Goal: Information Seeking & Learning: Learn about a topic

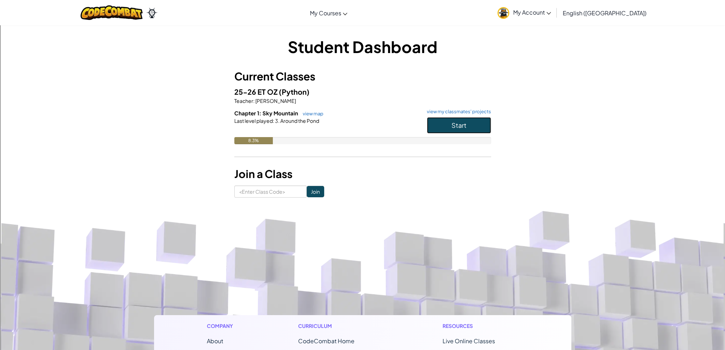
click at [450, 128] on button "Start" at bounding box center [459, 125] width 64 height 16
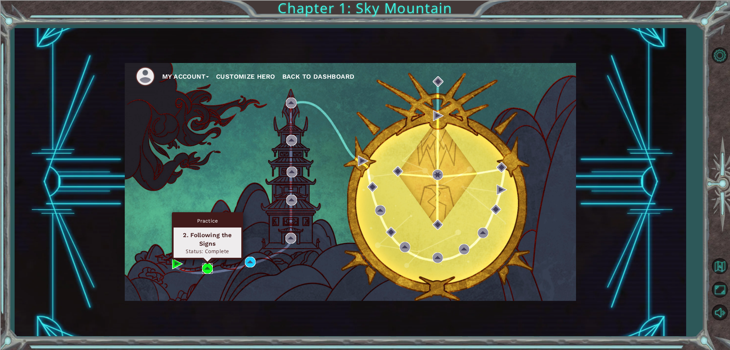
click at [210, 271] on img at bounding box center [207, 268] width 11 height 11
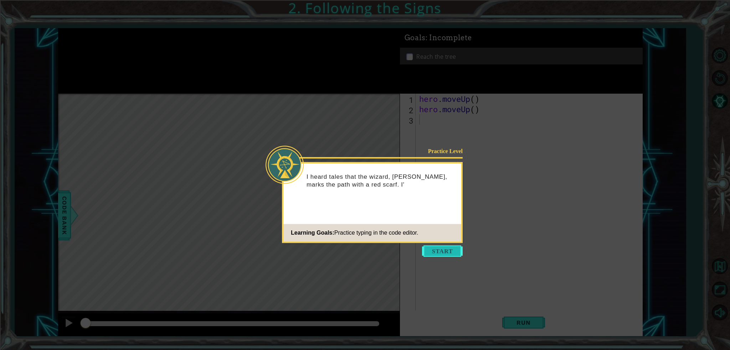
click at [439, 255] on button "Start" at bounding box center [442, 251] width 41 height 11
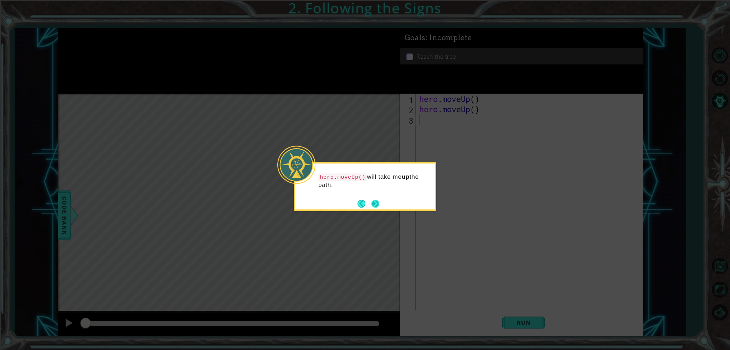
click at [379, 204] on button "Next" at bounding box center [376, 204] width 8 height 8
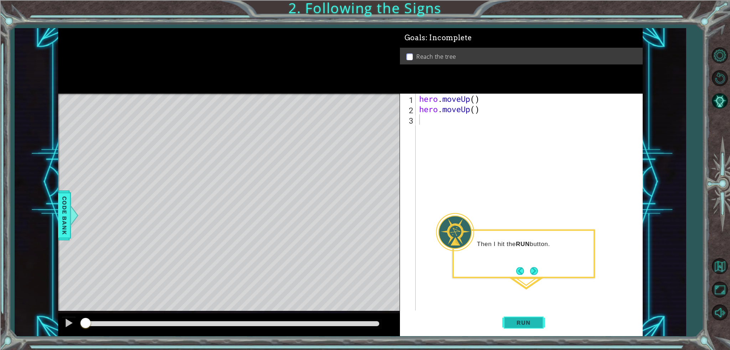
click at [509, 325] on span "Run" at bounding box center [523, 322] width 28 height 7
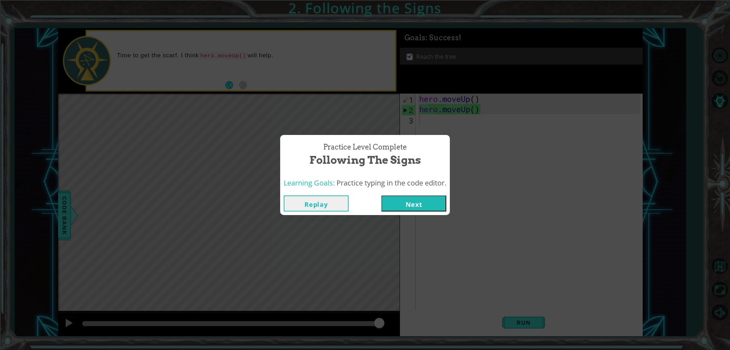
click at [414, 209] on button "Next" at bounding box center [413, 204] width 65 height 16
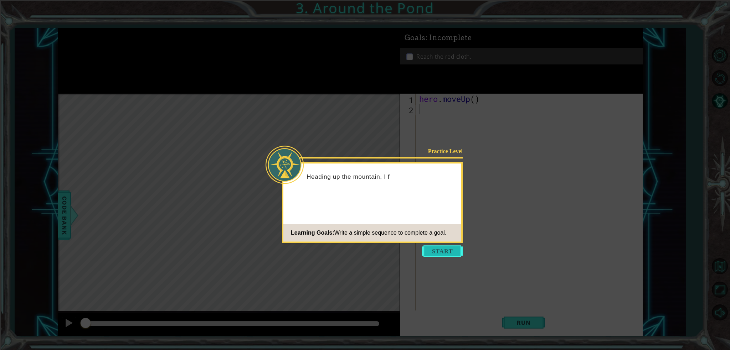
click at [438, 255] on button "Start" at bounding box center [442, 251] width 41 height 11
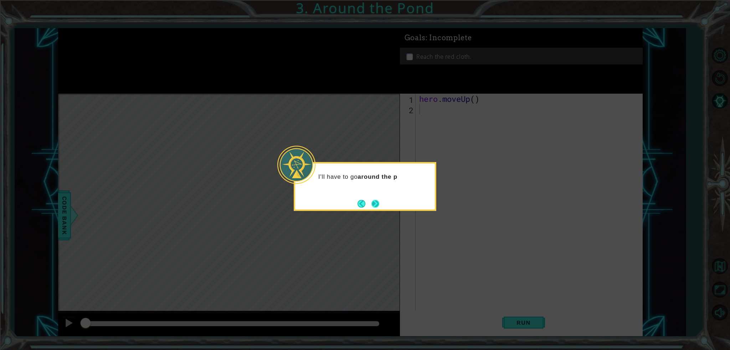
click at [377, 201] on button "Next" at bounding box center [376, 204] width 8 height 8
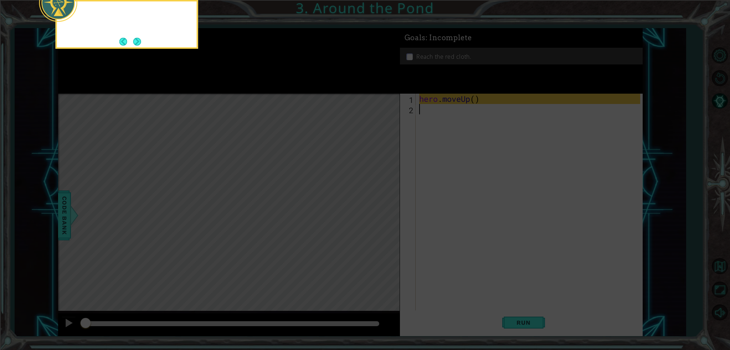
click at [377, 201] on icon at bounding box center [365, 52] width 730 height 596
click at [384, 194] on icon at bounding box center [365, 52] width 730 height 596
click at [139, 41] on button "Next" at bounding box center [137, 41] width 8 height 8
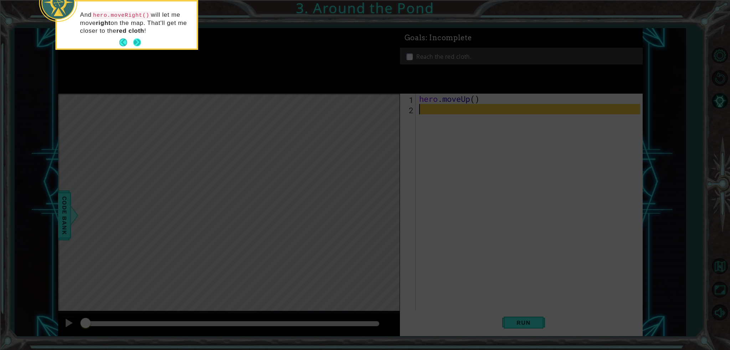
click at [136, 44] on button "Next" at bounding box center [137, 43] width 8 height 8
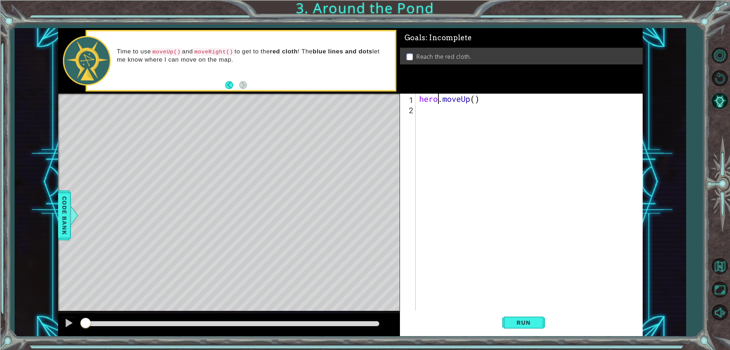
click at [438, 100] on div "hero . moveUp ( )" at bounding box center [531, 213] width 226 height 238
click at [513, 102] on div "hero . moveUp ( )" at bounding box center [529, 202] width 222 height 217
type textarea "hero.moveUp()"
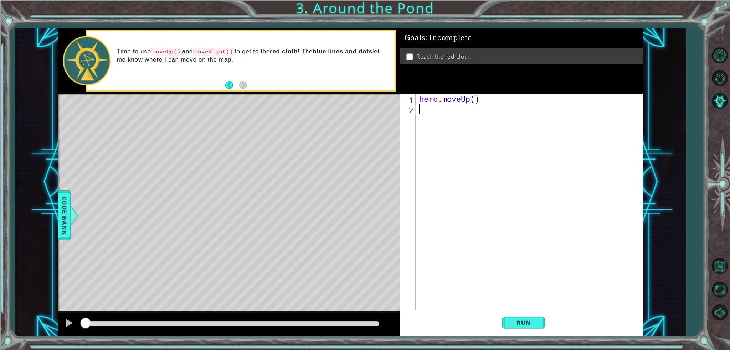
click at [499, 119] on div "hero . moveUp ( )" at bounding box center [531, 213] width 226 height 238
type textarea "v"
paste textarea "hero.moveUp()"
click at [484, 118] on div "hero . moveUp ( ) hero . moveUp ( ) hero . moveUp ( ) hero . moveUp ( )" at bounding box center [531, 213] width 226 height 238
type textarea "hero.moveUp()"
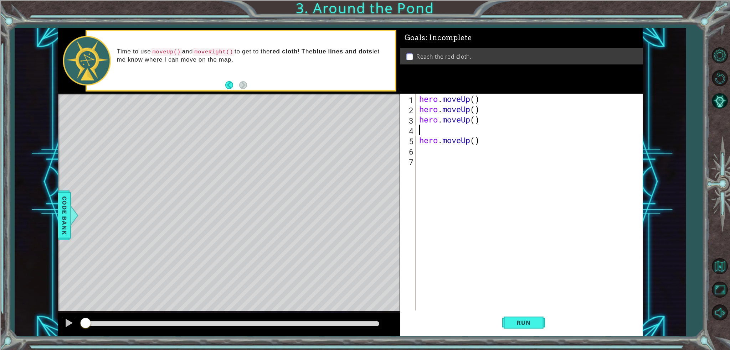
paste textarea "hero.moveUp()"
click at [464, 130] on div "hero . moveUp ( ) hero . moveUp ( ) hero . moveUp ( ) hero . moveUp ( ) hero . …" at bounding box center [531, 213] width 226 height 238
click at [472, 133] on div "hero . moveUp ( ) hero . moveUp ( ) hero . moveUp ( ) hero . moveUp ( ) hero . …" at bounding box center [531, 213] width 226 height 238
click at [513, 119] on div "hero . moveUp ( ) hero . moveUp ( ) hero . moveUp ( ) hero . moveRight ( ) hero…" at bounding box center [531, 213] width 226 height 238
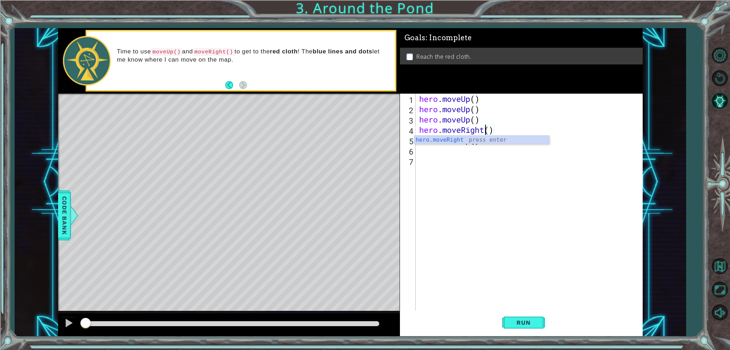
type textarea "hero.moveUp()"
drag, startPoint x: 506, startPoint y: 119, endPoint x: 409, endPoint y: 118, distance: 96.6
click at [409, 118] on div "hero.moveUp() 1 2 3 4 5 6 7 hero . moveUp ( ) hero . moveUp ( ) hero . moveUp (…" at bounding box center [520, 202] width 240 height 217
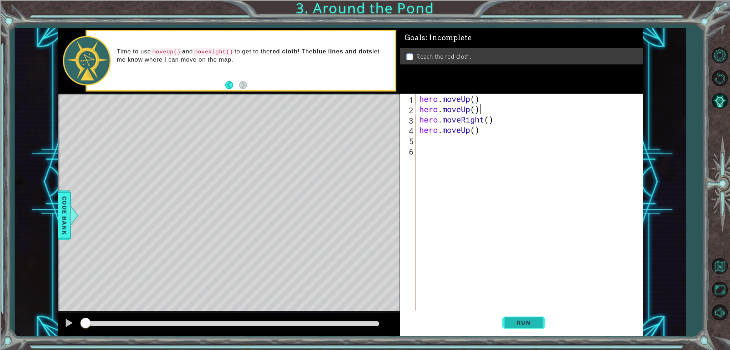
type textarea "hero.moveUp()"
click at [529, 319] on span "Run" at bounding box center [523, 322] width 28 height 7
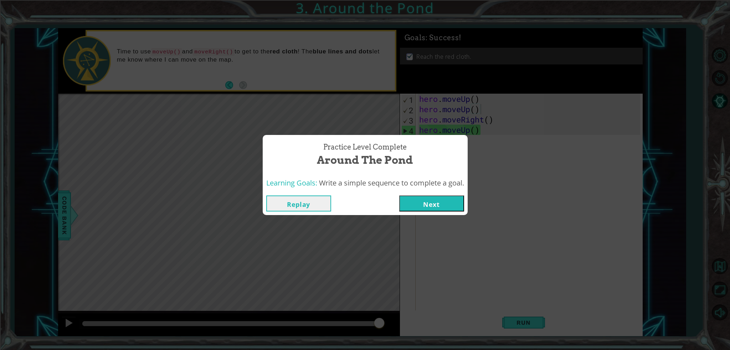
click at [431, 200] on button "Next" at bounding box center [431, 204] width 65 height 16
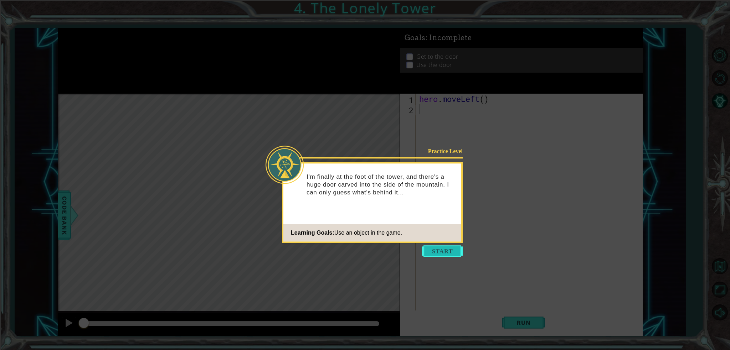
click at [436, 251] on button "Start" at bounding box center [442, 251] width 41 height 11
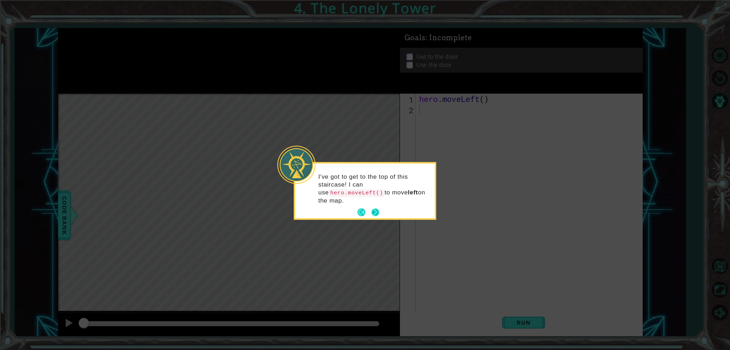
click at [373, 209] on button "Next" at bounding box center [375, 213] width 8 height 8
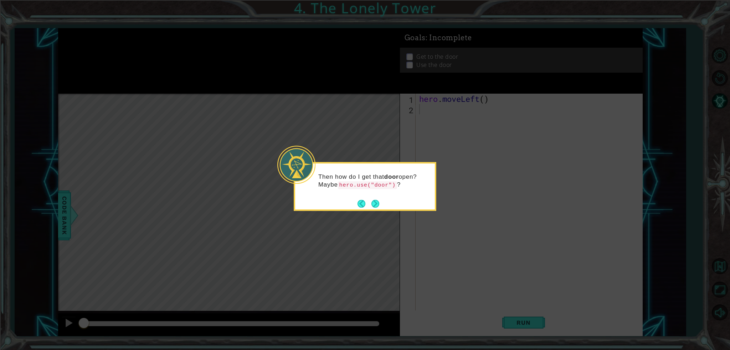
click at [373, 205] on button "Next" at bounding box center [376, 204] width 8 height 8
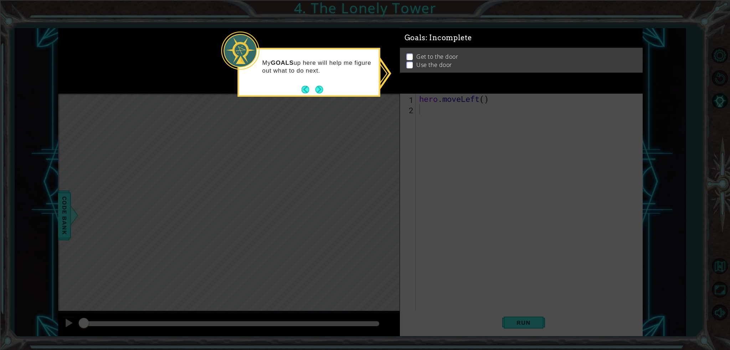
click at [318, 89] on button "Next" at bounding box center [320, 90] width 8 height 8
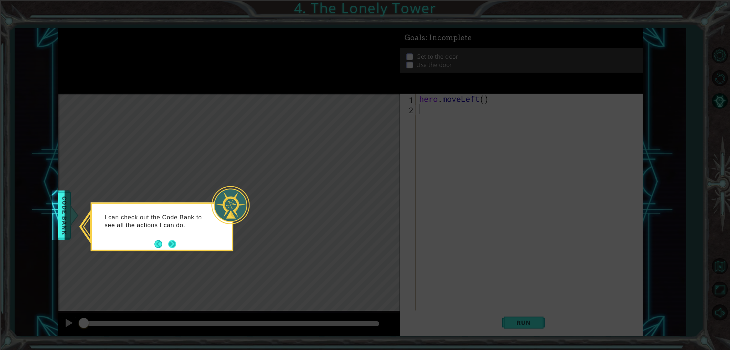
click at [172, 245] on button "Next" at bounding box center [172, 244] width 8 height 8
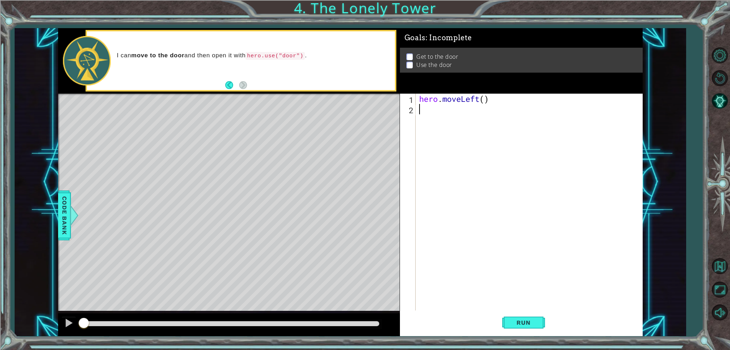
click at [436, 103] on div "hero . moveLeft ( )" at bounding box center [531, 213] width 226 height 238
type textarea "hero.moveLeft()"
click at [454, 114] on div "hero . moveLeft ( )" at bounding box center [529, 202] width 222 height 217
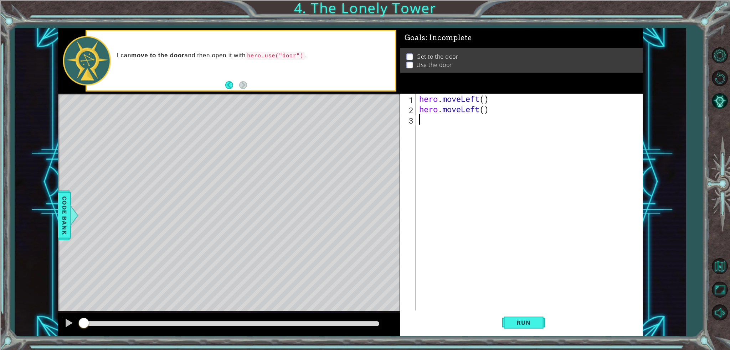
paste textarea "hero.moveLeft()"
click at [476, 116] on div "hero . moveLeft ( ) hero . moveLeft ( ) hero . moveLeft ( )" at bounding box center [531, 213] width 226 height 238
click at [475, 116] on div "hero . moveLeft ( ) hero . moveLeft ( ) hero . moveLeft ( )" at bounding box center [531, 213] width 226 height 238
drag, startPoint x: 490, startPoint y: 118, endPoint x: 386, endPoint y: 117, distance: 104.1
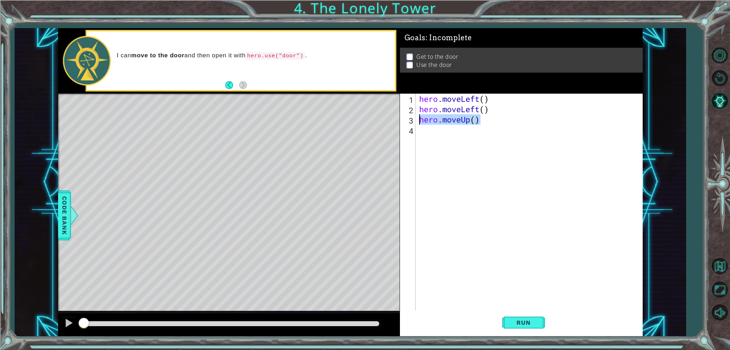
click at [386, 117] on div "1 ההההההההההההההההההההההההההההההההההההההההההההההההההההההההההההההההההההההההההההה…" at bounding box center [350, 182] width 585 height 308
type textarea "hero.moveUp()"
click at [513, 117] on div "hero . moveLeft ( ) hero . moveLeft ( ) hero . moveUp ( )" at bounding box center [529, 202] width 222 height 217
paste textarea "hero.moveUp()"
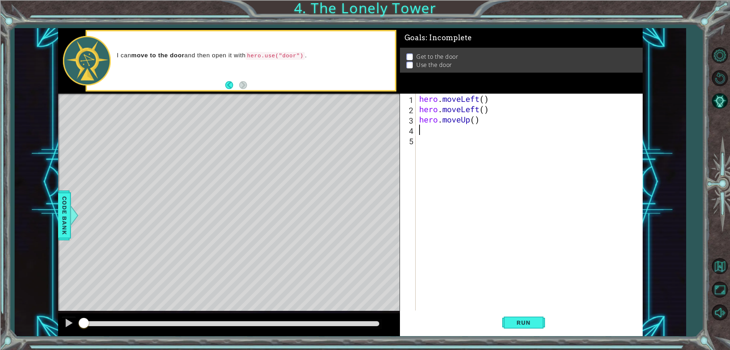
type textarea "hero.moveUp()"
paste textarea "hero.moveUp()"
click at [468, 139] on div "hero . moveLeft ( ) hero . moveLeft ( ) hero . moveUp ( ) hero . moveUp ( ) her…" at bounding box center [531, 213] width 226 height 238
click at [469, 141] on div "hero . moveLeft ( ) hero . moveLeft ( ) hero . moveUp ( ) hero . moveUp ( ) her…" at bounding box center [531, 213] width 226 height 238
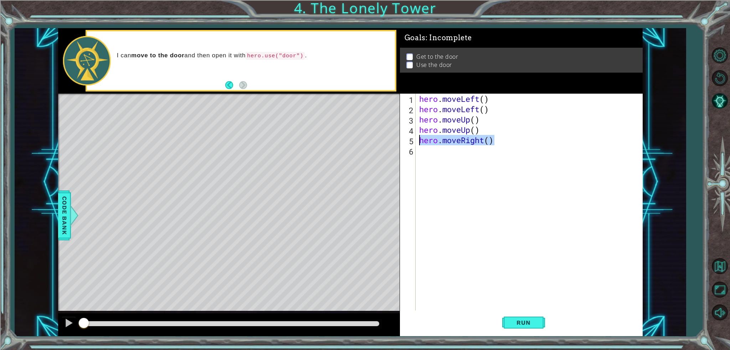
click at [394, 142] on div "1 ההההההההההההההההההההההההההההההההההההההההההההההההההההההההההההההההההההההההההההה…" at bounding box center [350, 182] width 585 height 308
type textarea "hero.moveRight()"
click at [498, 145] on div "hero . moveLeft ( ) hero . moveLeft ( ) hero . moveUp ( ) hero . moveUp ( ) her…" at bounding box center [529, 202] width 222 height 217
paste textarea "hero.moveRight()"
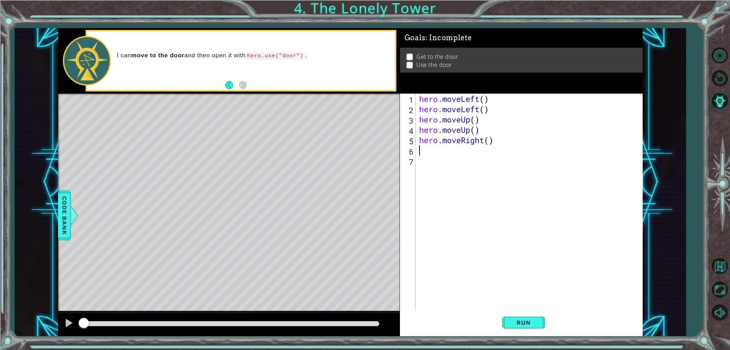
type textarea "hero.moveRight()"
type textarea "hero.use("door")"
click at [525, 323] on span "Run" at bounding box center [523, 322] width 28 height 7
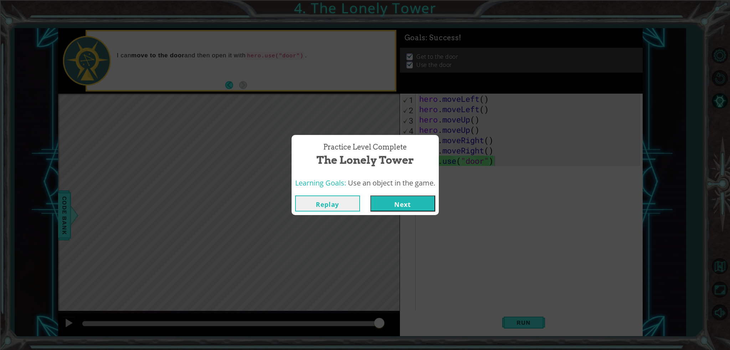
click at [414, 204] on button "Next" at bounding box center [402, 204] width 65 height 16
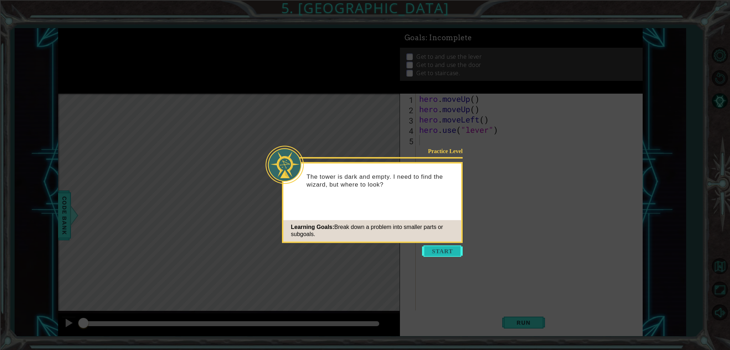
click at [440, 249] on button "Start" at bounding box center [442, 251] width 41 height 11
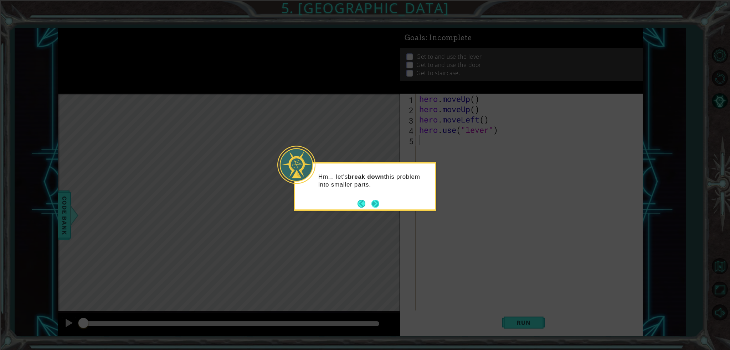
click at [379, 200] on button "Next" at bounding box center [376, 204] width 10 height 10
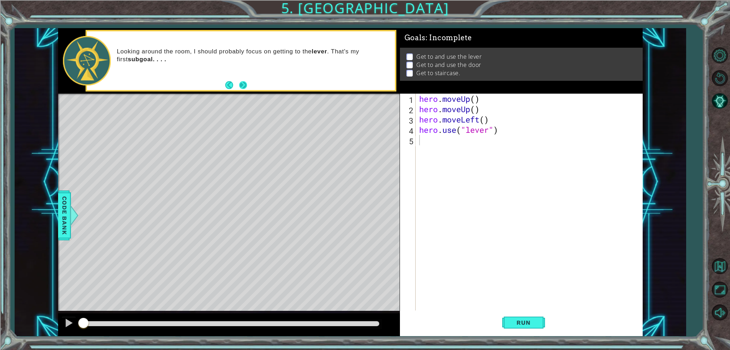
click at [242, 89] on button "Next" at bounding box center [243, 85] width 9 height 9
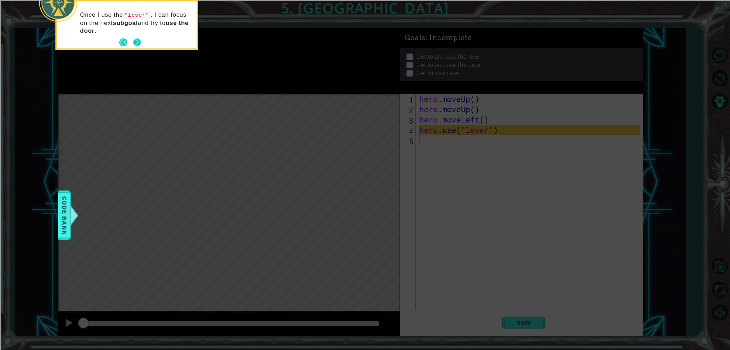
click at [138, 39] on button "Next" at bounding box center [137, 43] width 8 height 8
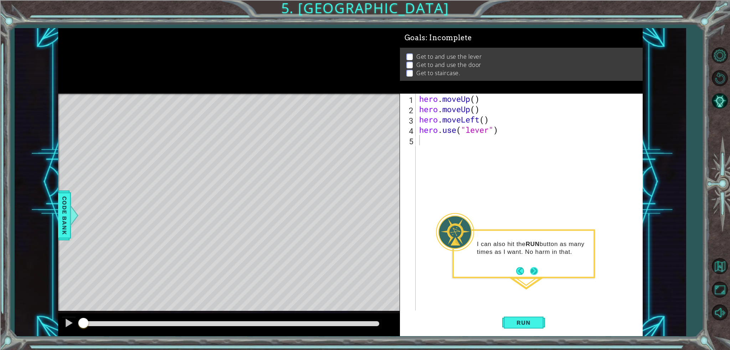
click at [533, 270] on button "Next" at bounding box center [534, 271] width 8 height 8
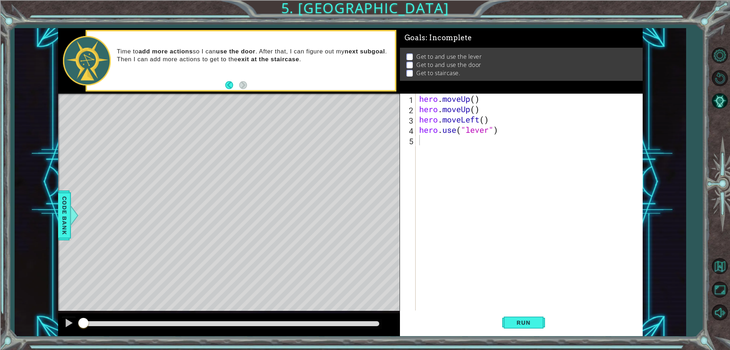
type textarea "hero.use("lever")"
click at [515, 130] on div "hero . moveUp ( ) hero . moveUp ( ) hero . moveLeft ( ) hero . use ( "lever" )" at bounding box center [531, 213] width 226 height 238
paste textarea "hero.moveRight()"
type textarea "hero.moveRight()"
paste textarea "hero.moveRight()"
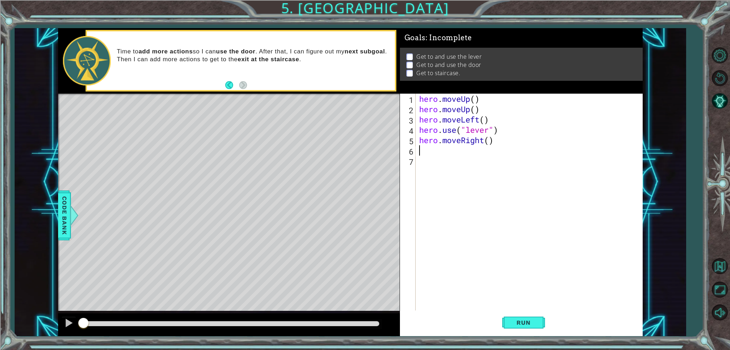
type textarea "hero.moveRight()"
paste textarea "hero.moveRight()"
type textarea "hero.moveRight()"
drag, startPoint x: 519, startPoint y: 129, endPoint x: 416, endPoint y: 133, distance: 103.4
click at [416, 133] on div "1 2 3 4 5 6 7 8 9 hero . moveUp ( ) hero . moveUp ( ) hero . moveLeft ( ) hero …" at bounding box center [520, 202] width 240 height 217
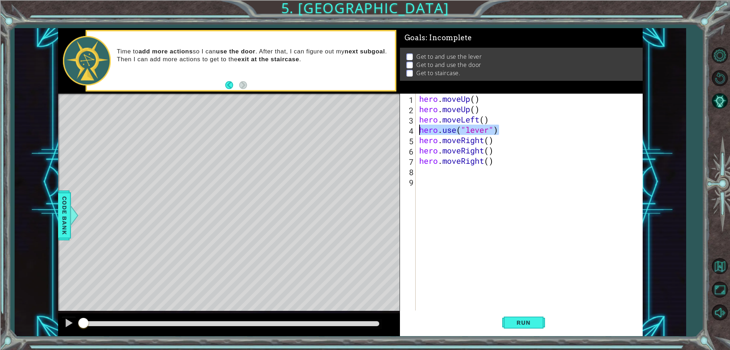
type textarea "hero.use("lever")"
click at [489, 176] on div "hero . moveUp ( ) hero . moveUp ( ) hero . moveLeft ( ) hero . use ( "lever" ) …" at bounding box center [531, 213] width 226 height 238
paste textarea "hero.use("lever")"
click at [480, 171] on div "hero . moveUp ( ) hero . moveUp ( ) hero . moveLeft ( ) hero . use ( "lever" ) …" at bounding box center [531, 213] width 226 height 238
click at [481, 171] on div "hero . moveUp ( ) hero . moveUp ( ) hero . moveLeft ( ) hero . use ( "lever" ) …" at bounding box center [531, 213] width 226 height 238
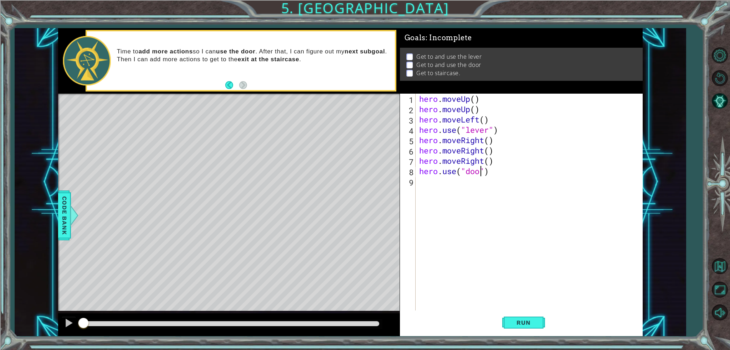
scroll to position [0, 3]
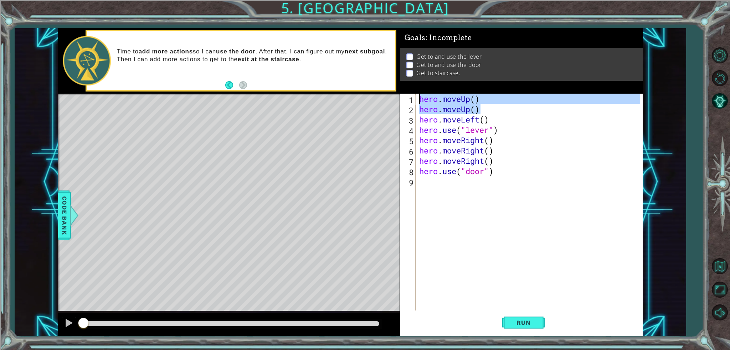
drag, startPoint x: 488, startPoint y: 113, endPoint x: 415, endPoint y: 96, distance: 75.1
click at [416, 97] on div "hero.use("door") 1 2 3 4 5 6 7 8 9 hero . moveUp ( ) hero . moveUp ( ) hero . m…" at bounding box center [520, 202] width 240 height 217
click at [503, 170] on div "hero . moveUp ( ) hero . moveUp ( ) hero . moveLeft ( ) hero . use ( "lever" ) …" at bounding box center [531, 213] width 226 height 238
type textarea "hero.use("door")"
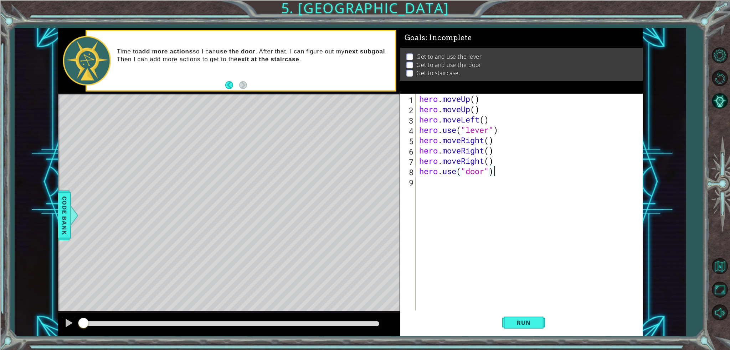
scroll to position [0, 0]
paste textarea "hero.moveUp()"
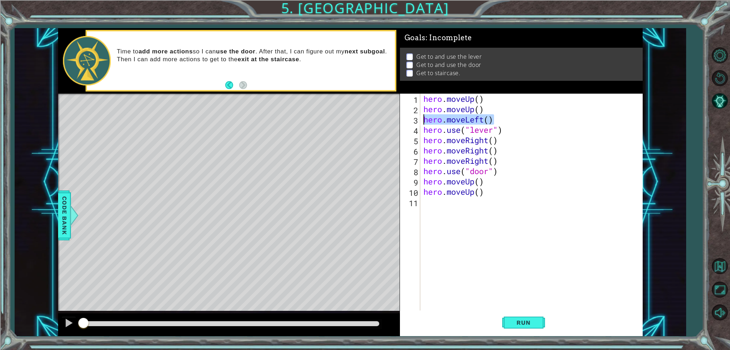
drag, startPoint x: 498, startPoint y: 122, endPoint x: 425, endPoint y: 121, distance: 73.5
click at [425, 121] on div "hero . moveUp ( ) hero . moveUp ( ) hero . moveLeft ( ) hero . use ( "lever" ) …" at bounding box center [533, 213] width 222 height 238
click at [488, 193] on div "hero . moveUp ( ) hero . moveUp ( ) hero . moveLeft ( ) hero . use ( "lever" ) …" at bounding box center [533, 213] width 222 height 238
type textarea "hero.moveUp()"
paste textarea "hero.moveLeft()"
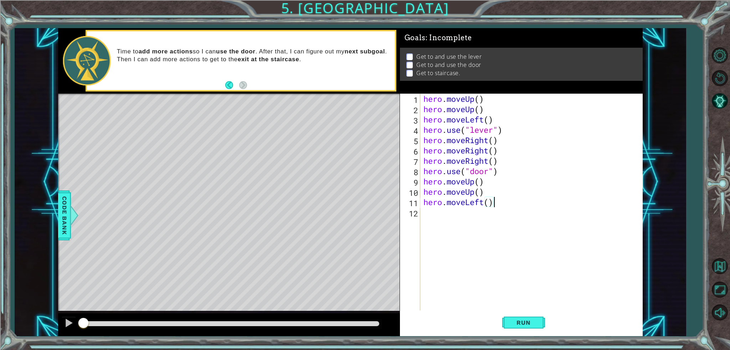
paste textarea "hero.moveLeft()"
type textarea "hero.moveLeft()"
click at [459, 214] on div "hero . moveUp ( ) hero . moveUp ( ) hero . moveLeft ( ) hero . use ( "lever" ) …" at bounding box center [533, 213] width 222 height 238
paste textarea "hero.moveLeft()"
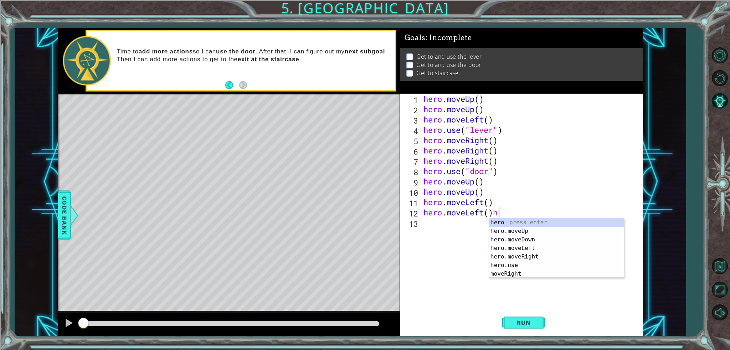
type textarea "hero.moveLeft()"
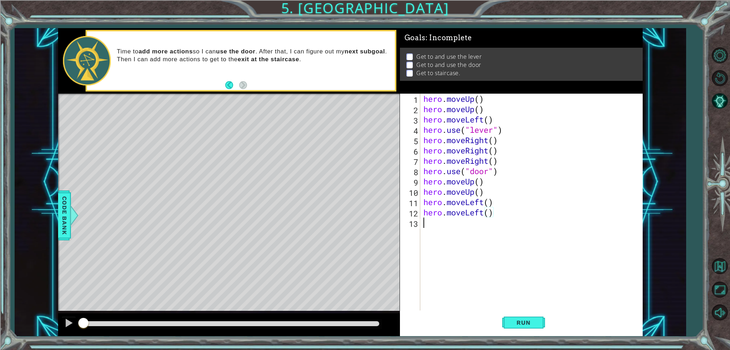
click at [477, 223] on div "hero . moveUp ( ) hero . moveUp ( ) hero . moveLeft ( ) hero . use ( "lever" ) …" at bounding box center [533, 213] width 222 height 238
paste textarea "hero.moveLeft()"
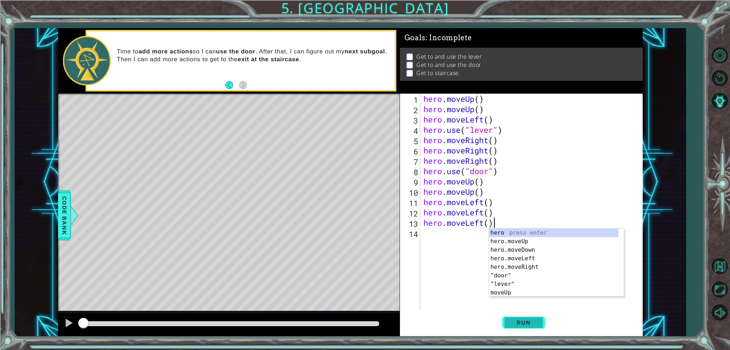
type textarea "hero.moveLeft()"
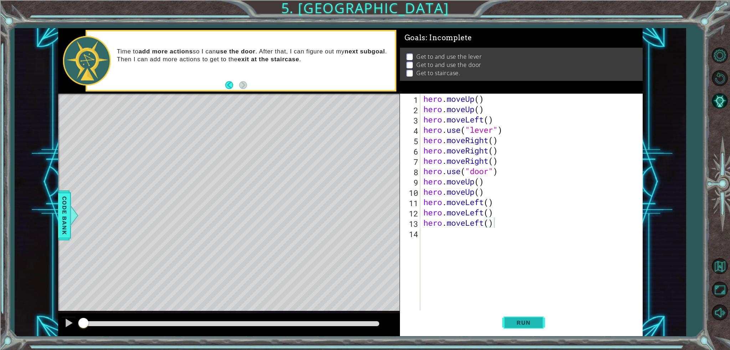
click at [523, 326] on span "Run" at bounding box center [523, 322] width 28 height 7
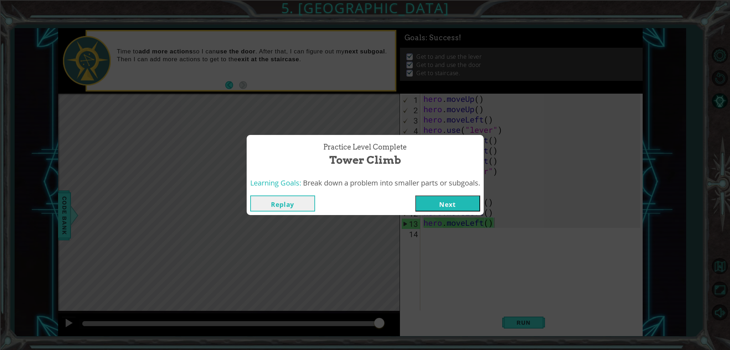
click at [447, 196] on button "Next" at bounding box center [447, 204] width 65 height 16
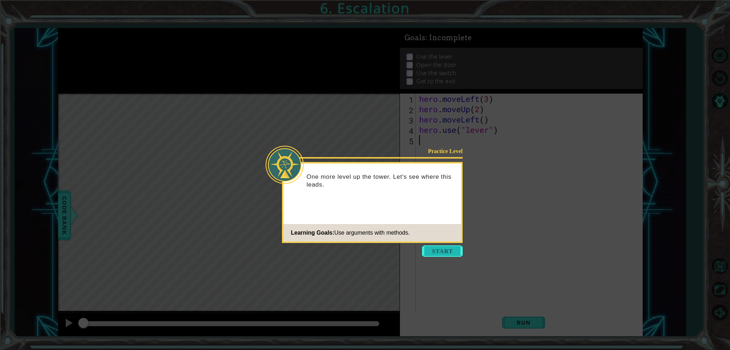
click at [440, 251] on button "Start" at bounding box center [442, 251] width 41 height 11
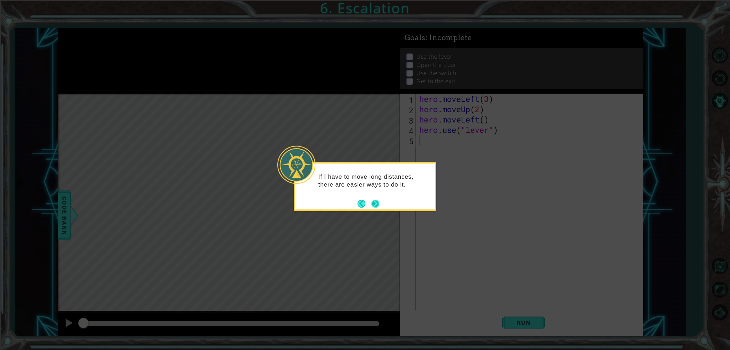
click at [376, 202] on button "Next" at bounding box center [375, 204] width 9 height 9
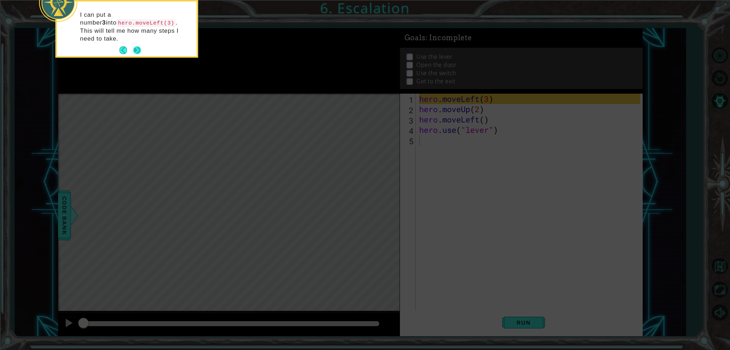
click at [139, 46] on button "Next" at bounding box center [137, 50] width 8 height 8
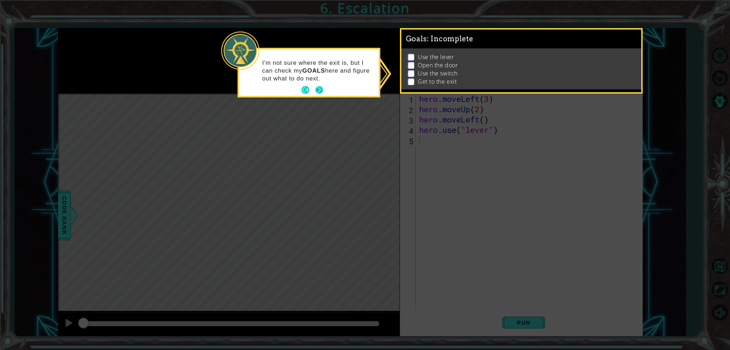
click at [315, 88] on button "Next" at bounding box center [319, 90] width 8 height 8
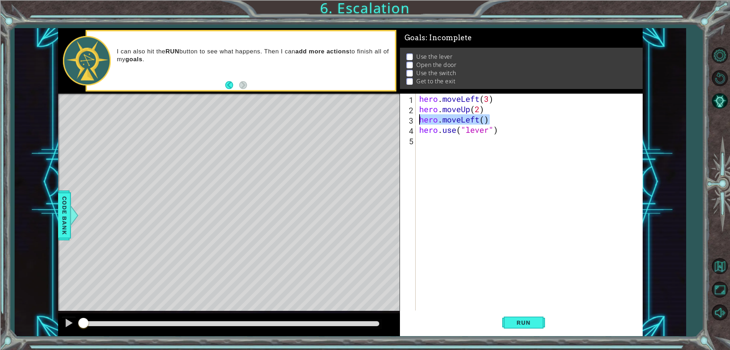
drag, startPoint x: 507, startPoint y: 115, endPoint x: 416, endPoint y: 123, distance: 90.9
click at [416, 123] on div "1 2 3 4 5 hero . moveLeft ( 3 ) hero . moveUp ( 2 ) hero . moveLeft ( ) hero . …" at bounding box center [520, 202] width 240 height 217
type textarea "hero.moveLeft()"
click at [449, 142] on div "hero . moveLeft ( 3 ) hero . moveUp ( 2 ) hero . moveLeft ( ) hero . use ( "lev…" at bounding box center [531, 213] width 226 height 238
paste textarea "hero.moveLeft()"
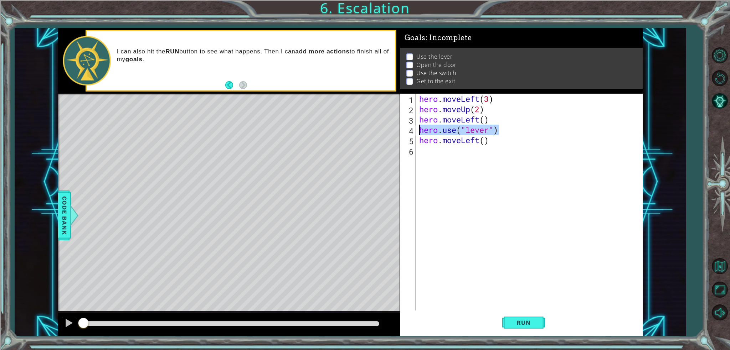
drag, startPoint x: 499, startPoint y: 131, endPoint x: 405, endPoint y: 125, distance: 93.9
click at [405, 125] on div "hero.moveLeft() 1 2 3 4 5 6 hero . moveLeft ( 3 ) hero . moveUp ( 2 ) hero . mo…" at bounding box center [520, 202] width 240 height 217
type textarea "hero.use("lever")"
click at [445, 150] on div "hero . moveLeft ( 3 ) hero . moveUp ( 2 ) hero . moveLeft ( ) hero . use ( "lev…" at bounding box center [531, 213] width 226 height 238
paste textarea "hero.use("lever")"
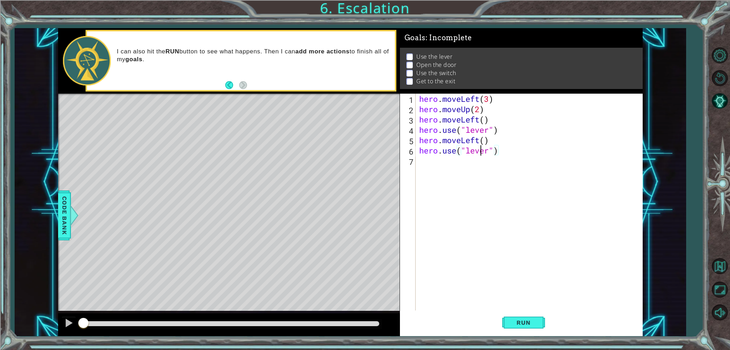
click at [478, 154] on div "hero . moveLeft ( 3 ) hero . moveUp ( 2 ) hero . moveLeft ( ) hero . use ( "lev…" at bounding box center [531, 213] width 226 height 238
drag, startPoint x: 487, startPoint y: 109, endPoint x: 405, endPoint y: 108, distance: 82.4
click at [405, 108] on div "hero.use("door") 1 2 3 4 5 6 7 hero . moveLeft ( 3 ) hero . moveUp ( 2 ) hero .…" at bounding box center [520, 202] width 240 height 217
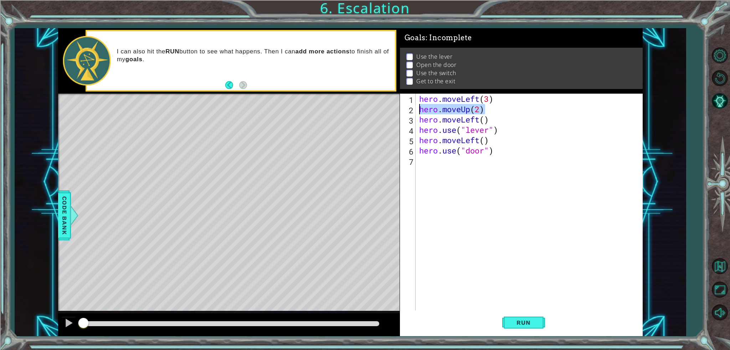
type textarea "hero.moveUp(2)"
click at [434, 158] on div "hero . moveLeft ( 3 ) hero . moveUp ( 2 ) hero . moveLeft ( ) hero . use ( "lev…" at bounding box center [531, 213] width 226 height 238
paste textarea "hero.moveUp(2)"
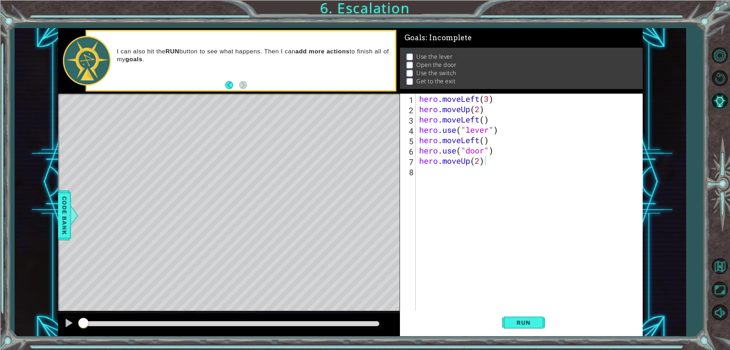
click at [240, 167] on div "Level Map" at bounding box center [222, 199] width 329 height 210
type textarea "hero.moveLeft(3)"
drag, startPoint x: 498, startPoint y: 97, endPoint x: 398, endPoint y: 91, distance: 100.4
click at [399, 91] on div "1 ההההההההההההההההההההההההההההההההההההההההההההההההההההההההההההההההההההההההההההה…" at bounding box center [350, 182] width 585 height 308
click at [456, 179] on div "hero . moveLeft ( 3 ) hero . moveUp ( 2 ) hero . moveLeft ( ) hero . use ( "lev…" at bounding box center [531, 213] width 226 height 238
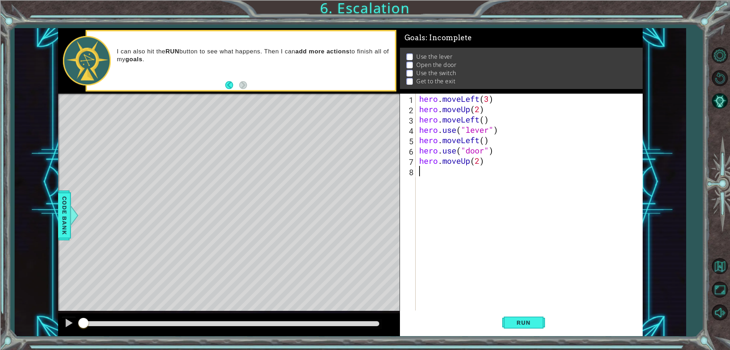
paste textarea "hero.moveLeft(3)"
click at [471, 171] on div "hero . moveLeft ( 3 ) hero . moveUp ( 2 ) hero . moveLeft ( ) hero . use ( "lev…" at bounding box center [531, 213] width 226 height 238
click at [471, 171] on div "hero . moveLeft ( 3 ) hero . moveUp ( 2 ) hero . moveLeft ( ) hero . use ( "lev…" at bounding box center [529, 202] width 222 height 217
click at [480, 176] on div "hero . moveLeft ( 3 ) hero . moveUp ( 2 ) hero . moveLeft ( ) hero . use ( "lev…" at bounding box center [531, 213] width 226 height 238
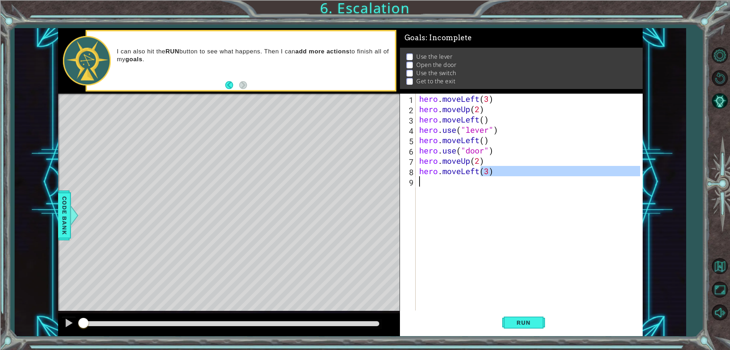
click at [482, 170] on div "hero . moveLeft ( 3 ) hero . moveUp ( 2 ) hero . moveLeft ( ) hero . use ( "lev…" at bounding box center [529, 202] width 222 height 217
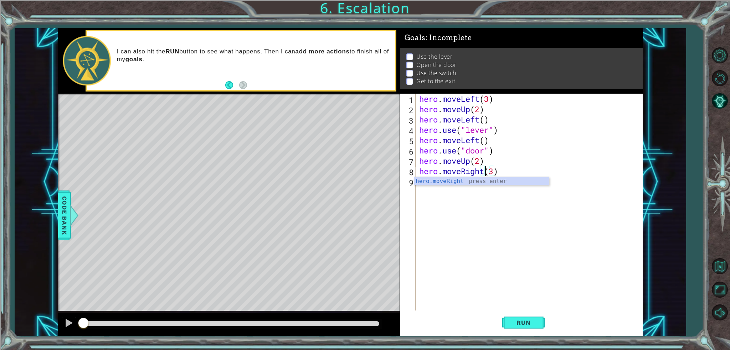
scroll to position [0, 3]
click at [523, 167] on div "hero . moveLeft ( 3 ) hero . moveUp ( 2 ) hero . moveLeft ( ) hero . use ( "lev…" at bounding box center [531, 213] width 226 height 238
click at [531, 324] on span "Run" at bounding box center [523, 322] width 28 height 7
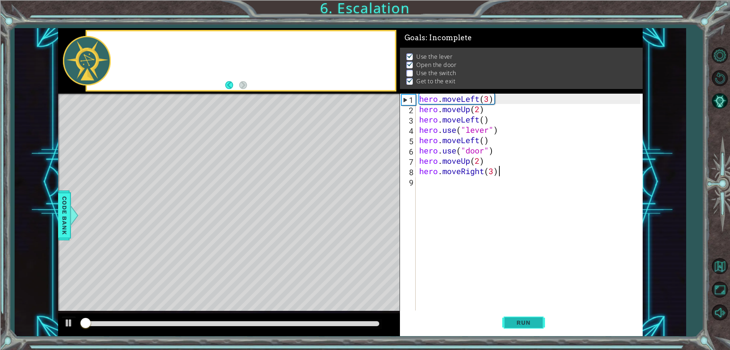
scroll to position [2, 0]
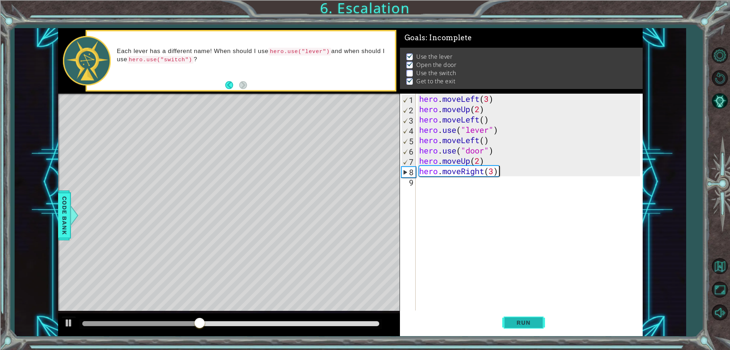
click at [523, 321] on span "Run" at bounding box center [523, 322] width 28 height 7
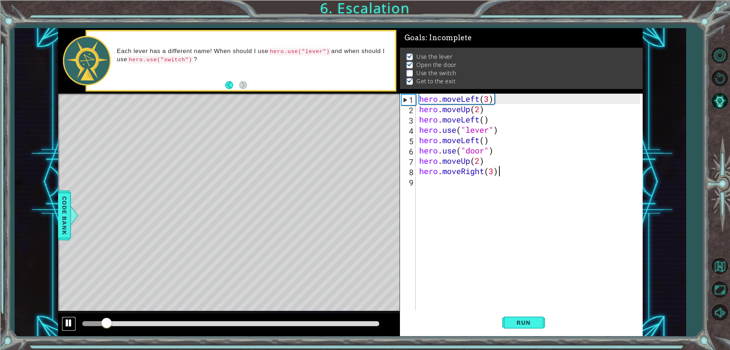
click at [69, 324] on div at bounding box center [68, 323] width 9 height 9
drag, startPoint x: 109, startPoint y: 320, endPoint x: 64, endPoint y: 338, distance: 48.8
click at [64, 338] on div "1 ההההההההההההההההההההההההההההההההההההההההההההההההההההההההההההההההההההההההההההה…" at bounding box center [365, 175] width 730 height 350
click at [493, 171] on div "hero . moveLeft ( 3 ) hero . moveUp ( 2 ) hero . moveLeft ( ) hero . use ( "lev…" at bounding box center [531, 213] width 226 height 238
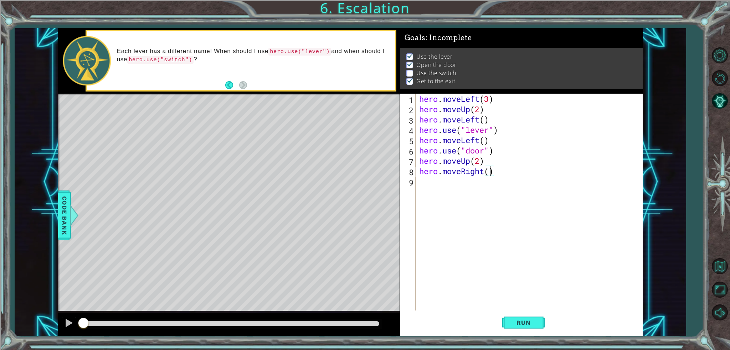
type textarea "hero.moveRight(2)"
click at [511, 175] on div "hero . moveLeft ( 3 ) hero . moveUp ( 2 ) hero . moveLeft ( ) hero . use ( "lev…" at bounding box center [531, 213] width 226 height 238
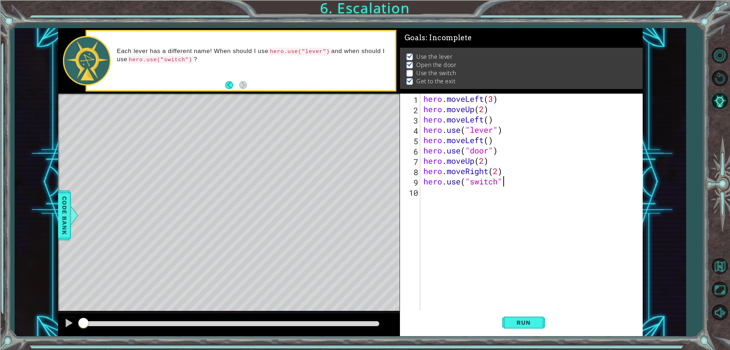
type textarea "hero.use("switch")"
paste textarea "hero.moveLeft(3)"
click at [491, 194] on div "hero . moveLeft ( 3 ) hero . moveUp ( 2 ) hero . moveLeft ( ) hero . use ( "lev…" at bounding box center [533, 213] width 222 height 238
click at [484, 193] on div "hero . moveLeft ( 3 ) hero . moveUp ( 2 ) hero . moveLeft ( ) hero . use ( "lev…" at bounding box center [533, 213] width 222 height 238
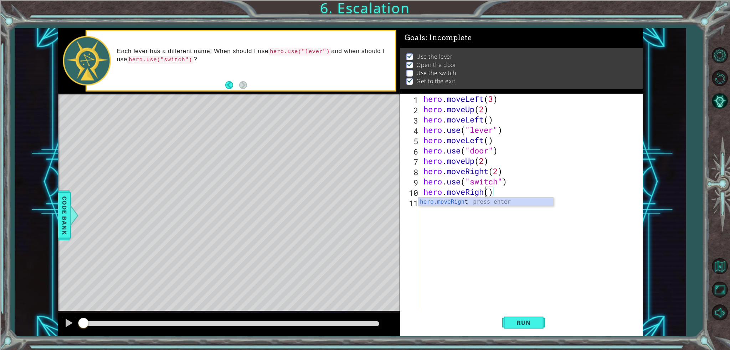
type textarea "hero.moveRight()"
click at [533, 319] on button "Run" at bounding box center [523, 323] width 43 height 24
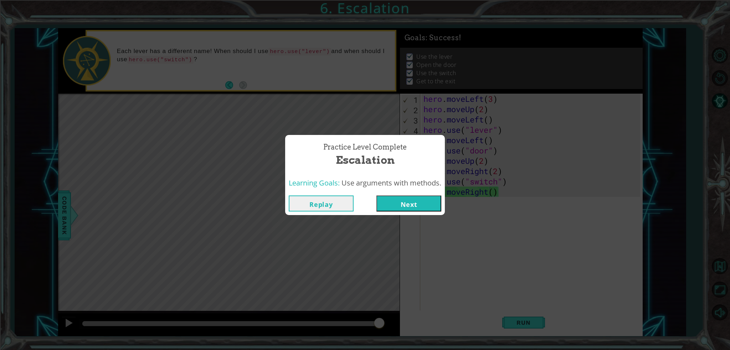
click at [408, 208] on button "Next" at bounding box center [409, 204] width 65 height 16
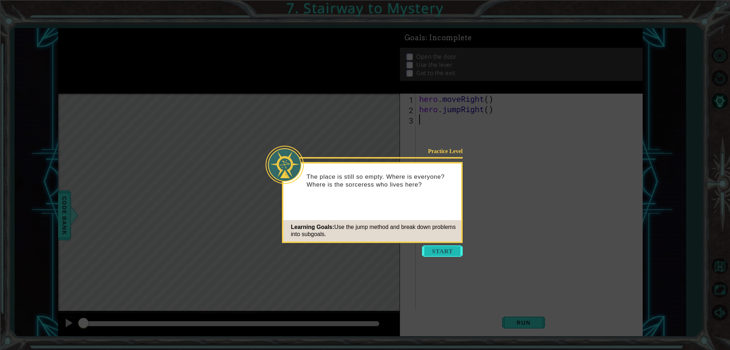
click at [438, 253] on button "Start" at bounding box center [442, 251] width 41 height 11
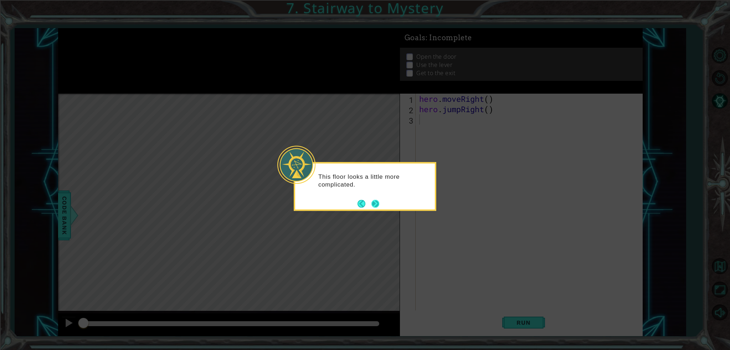
click at [378, 200] on button "Next" at bounding box center [376, 204] width 8 height 8
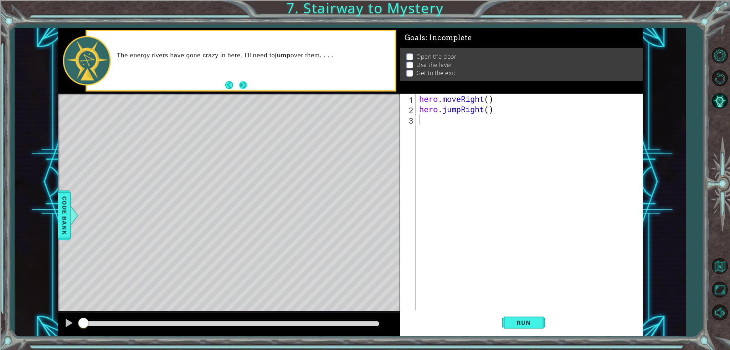
click at [243, 81] on button "Next" at bounding box center [243, 85] width 8 height 8
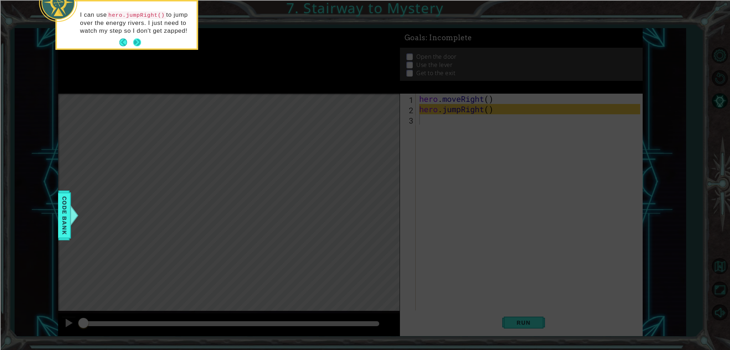
click at [137, 43] on button "Next" at bounding box center [137, 43] width 8 height 8
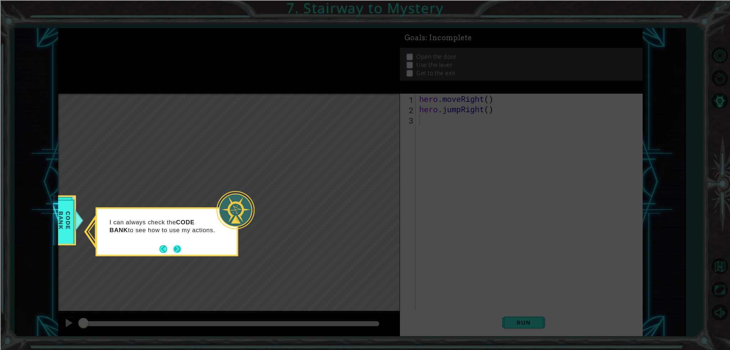
click at [181, 247] on button "Next" at bounding box center [177, 249] width 8 height 8
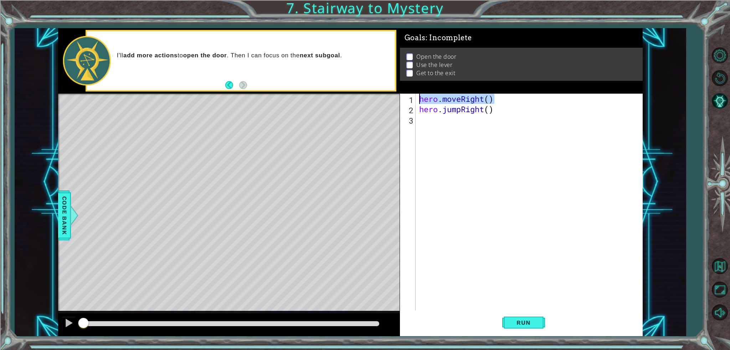
drag, startPoint x: 505, startPoint y: 93, endPoint x: 408, endPoint y: 99, distance: 96.5
click at [408, 99] on div "1 2 3 hero . moveRight ( ) hero . jumpRight ( ) ההההההההההההההההההההההההההההההה…" at bounding box center [520, 202] width 240 height 217
click at [521, 104] on div "hero . moveRight ( ) hero . jumpRight ( )" at bounding box center [531, 213] width 226 height 238
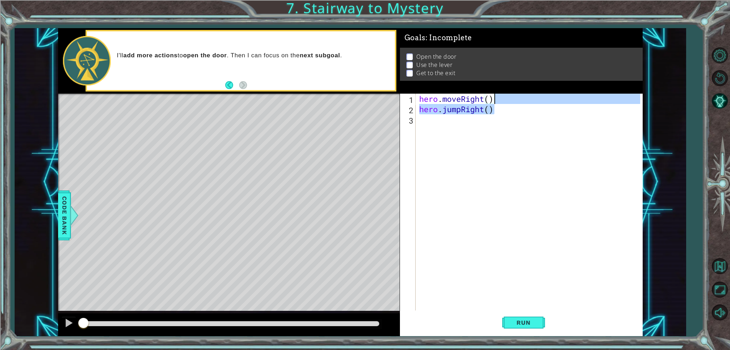
click at [496, 101] on div "hero . moveRight ( ) hero . jumpRight ( )" at bounding box center [529, 202] width 222 height 217
type textarea "hero.moveRight()"
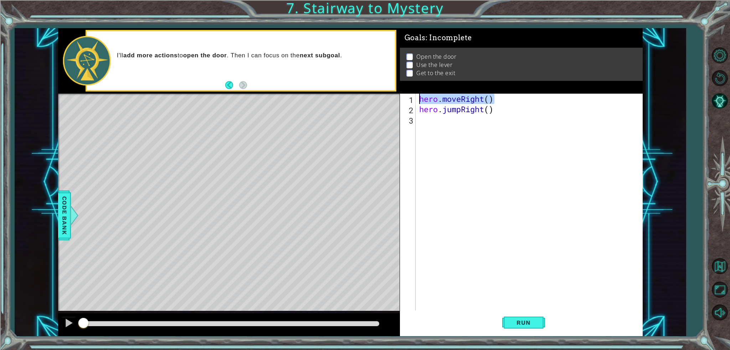
drag, startPoint x: 498, startPoint y: 100, endPoint x: 414, endPoint y: 101, distance: 83.8
click at [414, 101] on div "hero.moveRight() 1 2 3 hero . moveRight ( ) hero . jumpRight ( ) הההההההההההההה…" at bounding box center [520, 202] width 240 height 217
click at [460, 122] on div "hero . moveRight ( ) hero . jumpRight ( )" at bounding box center [531, 213] width 226 height 238
paste textarea "hero.moveRight()"
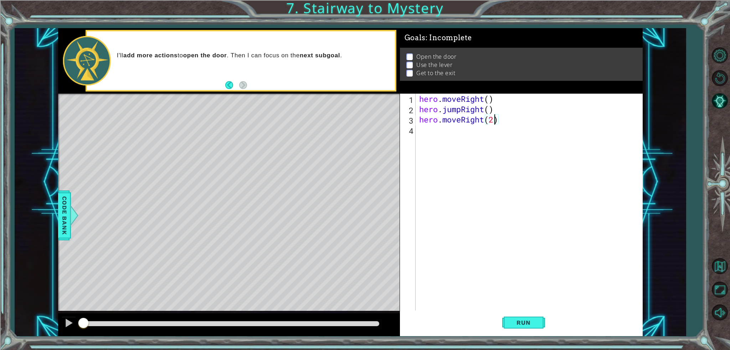
type textarea "hero.moveRight()"
click at [469, 136] on div "hero . moveRight ( ) hero . jumpRight ( ) hero . moveRight ( )" at bounding box center [531, 213] width 226 height 238
drag, startPoint x: 507, startPoint y: 119, endPoint x: 410, endPoint y: 122, distance: 97.0
click at [410, 122] on div "1 2 3 4 hero . moveRight ( ) hero . jumpRight ( ) hero . moveRight ( ) הההההההה…" at bounding box center [520, 202] width 240 height 217
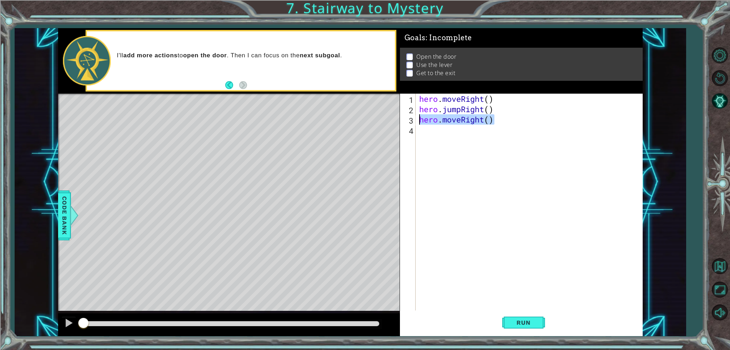
type textarea "hero.moveRight()"
click at [431, 132] on div "hero . moveRight ( ) hero . jumpRight ( ) hero . moveRight ( )" at bounding box center [531, 213] width 226 height 238
paste textarea "hero.moveRight()"
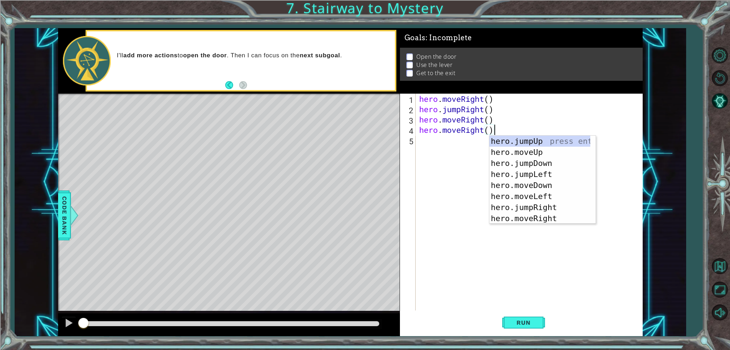
click at [466, 129] on div "hero . moveRight ( ) hero . jumpRight ( ) hero . moveRight ( ) hero . moveRight…" at bounding box center [531, 213] width 226 height 238
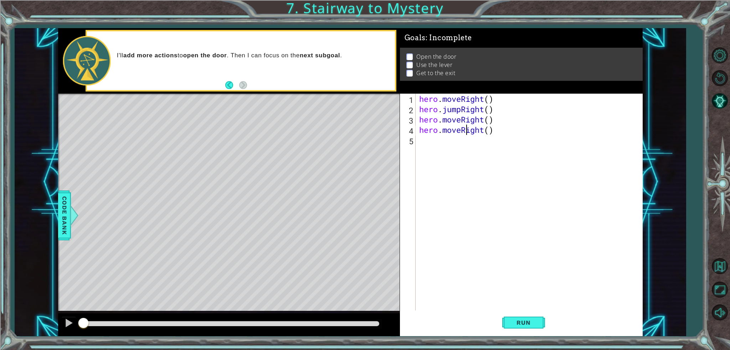
click at [467, 129] on div "hero . moveRight ( ) hero . jumpRight ( ) hero . moveRight ( ) hero . moveRight…" at bounding box center [531, 213] width 226 height 238
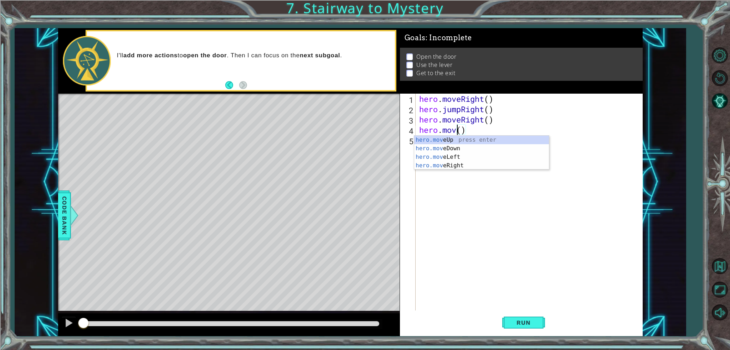
scroll to position [0, 1]
type textarea "hero.moveUp()"
drag, startPoint x: 623, startPoint y: 131, endPoint x: 622, endPoint y: 134, distance: 3.6
click at [623, 133] on div "hero . moveRight ( ) hero . jumpRight ( ) hero . moveRight ( ) hero . moveUp ( )" at bounding box center [531, 213] width 226 height 238
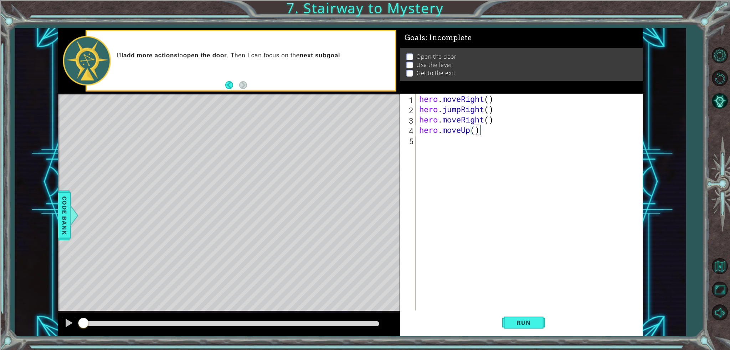
scroll to position [0, 0]
click at [481, 131] on div "hero . moveRight ( ) hero . jumpRight ( ) hero . moveRight ( ) hero . moveUp ( )" at bounding box center [531, 213] width 226 height 238
type textarea "hero.moveUp()"
click at [480, 139] on div "hero . moveRight ( ) hero . jumpRight ( ) hero . moveRight ( ) hero . moveUp ( )" at bounding box center [531, 213] width 226 height 238
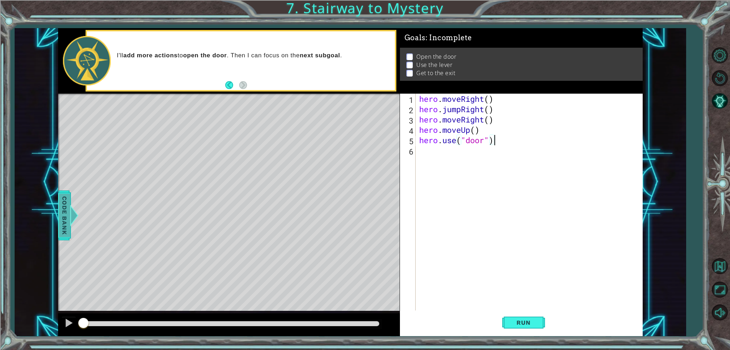
type textarea "hero.use("door")"
click at [66, 214] on span "Code Bank" at bounding box center [64, 215] width 11 height 43
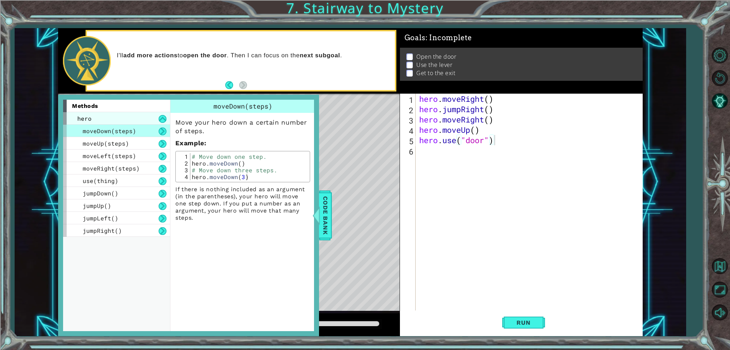
click at [110, 119] on div "hero" at bounding box center [116, 118] width 107 height 12
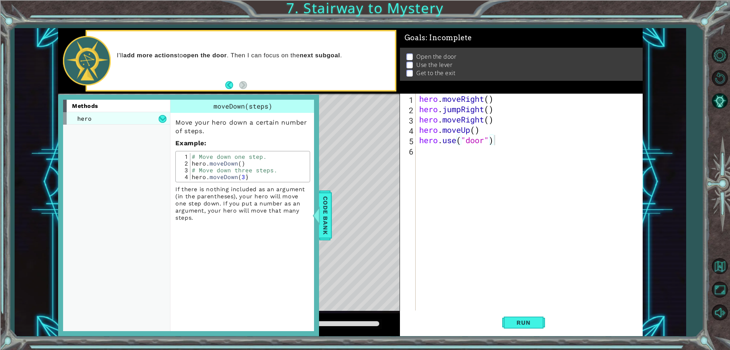
click at [110, 119] on div "hero" at bounding box center [116, 118] width 107 height 12
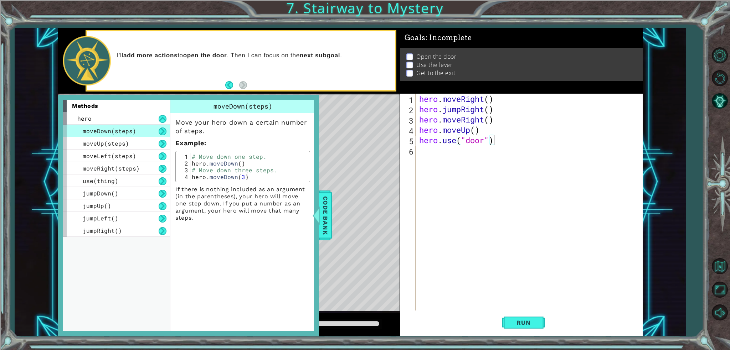
click at [39, 245] on div "1 ההההההההההההההההההההההההההההההההההההההההההההההההההההההההההההההההההההההההההההה…" at bounding box center [351, 182] width 672 height 308
click at [36, 211] on div "1 ההההההההההההההההההההההההההההההההההההההההההההההההההההההההההההההההההההההההההההה…" at bounding box center [351, 182] width 672 height 308
click at [476, 184] on div "hero . moveRight ( ) hero . jumpRight ( ) hero . moveRight ( ) hero . moveUp ( …" at bounding box center [531, 213] width 226 height 238
click at [50, 209] on div "1 ההההההההההההההההההההההההההההההההההההההההההההההההההההההההההההההההההההההההההההה…" at bounding box center [351, 182] width 672 height 308
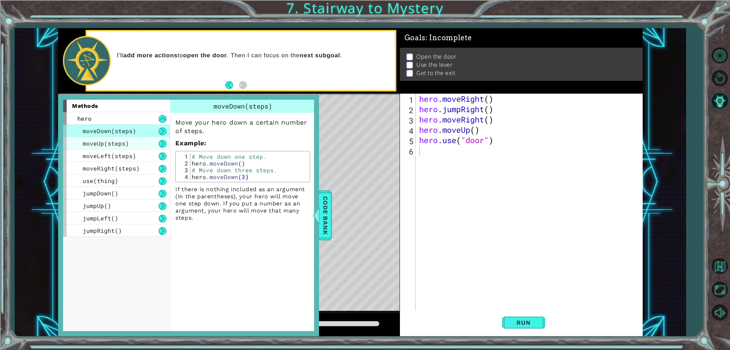
drag, startPoint x: 211, startPoint y: 111, endPoint x: 107, endPoint y: 137, distance: 107.1
click at [129, 121] on div "methods hero moveDown(steps) moveUp(steps) moveLeft(steps) moveRight(steps) use…" at bounding box center [188, 216] width 251 height 232
click at [69, 197] on div "jumpDown()" at bounding box center [116, 193] width 107 height 12
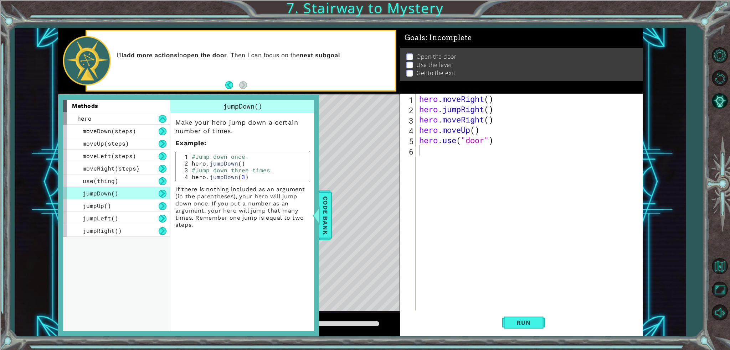
click at [67, 196] on div "jumpDown()" at bounding box center [116, 193] width 107 height 12
click at [321, 207] on span "Code Bank" at bounding box center [325, 215] width 11 height 43
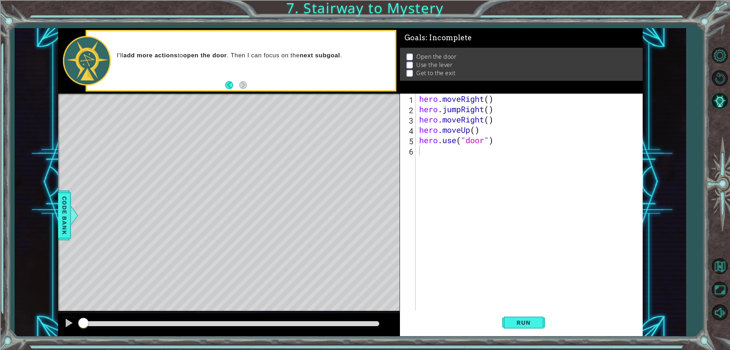
type textarea "hero.moveUp()"
drag, startPoint x: 486, startPoint y: 129, endPoint x: 417, endPoint y: 127, distance: 69.6
click at [417, 127] on div "hero.moveUp() 1 2 3 4 5 6 hero . moveRight ( ) hero . jumpRight ( ) hero . move…" at bounding box center [520, 202] width 240 height 217
click at [445, 157] on div "hero . moveRight ( ) hero . jumpRight ( ) hero . moveRight ( ) hero . moveUp ( …" at bounding box center [531, 213] width 226 height 238
paste textarea "hero.moveUp()"
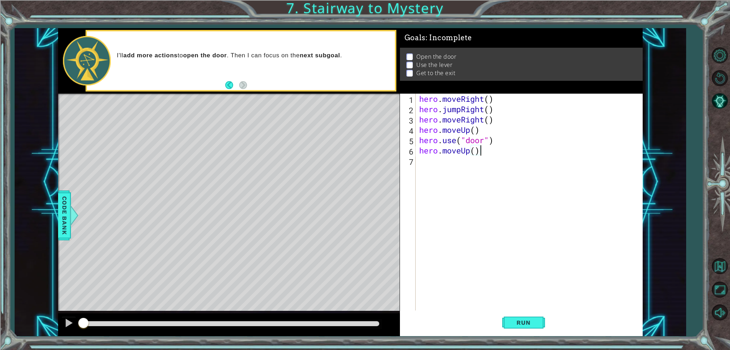
click at [478, 152] on div "hero . moveRight ( ) hero . jumpRight ( ) hero . moveRight ( ) hero . moveUp ( …" at bounding box center [531, 213] width 226 height 238
click at [474, 153] on div "hero . moveRight ( ) hero . jumpRight ( ) hero . moveRight ( ) hero . moveUp ( …" at bounding box center [531, 213] width 226 height 238
type textarea "hero.moveUp(2)"
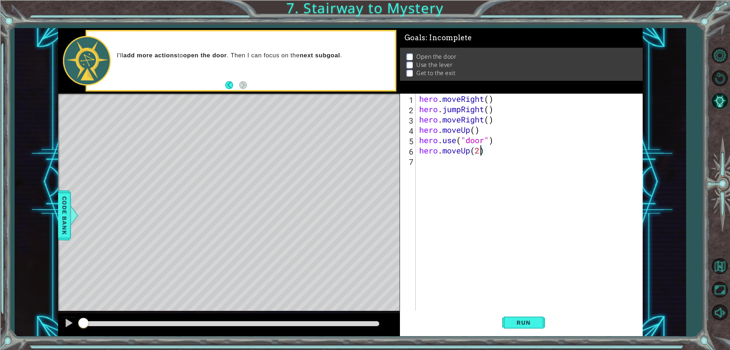
click at [464, 165] on div "hero . moveRight ( ) hero . jumpRight ( ) hero . moveRight ( ) hero . moveUp ( …" at bounding box center [531, 213] width 226 height 238
paste textarea "hero.moveUp()"
click at [468, 162] on div "hero . moveRight ( ) hero . jumpRight ( ) hero . moveRight ( ) hero . moveUp ( …" at bounding box center [531, 213] width 226 height 238
click at [472, 164] on div "hero . moveRight ( ) hero . jumpRight ( ) hero . moveRight ( ) hero . moveUp ( …" at bounding box center [531, 213] width 226 height 238
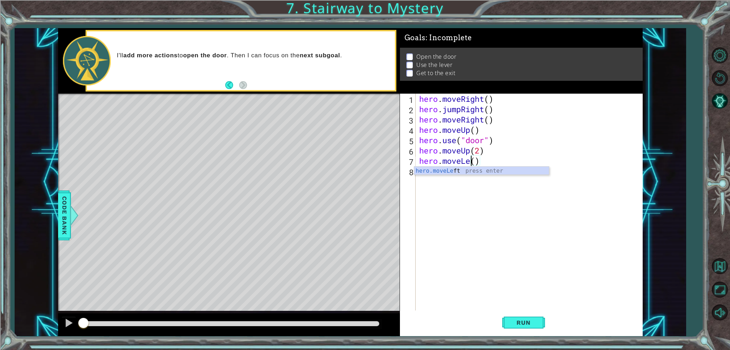
scroll to position [0, 2]
click at [497, 150] on div "hero . moveRight ( ) hero . jumpRight ( ) hero . moveRight ( ) hero . moveUp ( …" at bounding box center [531, 213] width 226 height 238
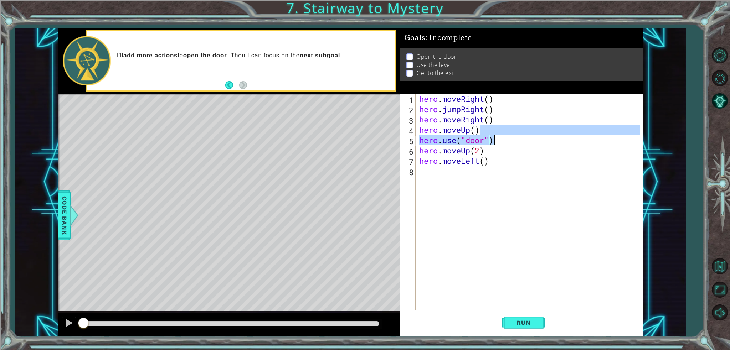
drag, startPoint x: 499, startPoint y: 135, endPoint x: 498, endPoint y: 139, distance: 4.8
click at [497, 138] on div "hero . moveRight ( ) hero . jumpRight ( ) hero . moveRight ( ) hero . moveUp ( …" at bounding box center [531, 213] width 226 height 238
click at [498, 139] on div "hero . moveRight ( ) hero . jumpRight ( ) hero . moveRight ( ) hero . moveUp ( …" at bounding box center [529, 202] width 222 height 217
type textarea "hero.use("door")"
drag, startPoint x: 498, startPoint y: 139, endPoint x: 418, endPoint y: 139, distance: 80.2
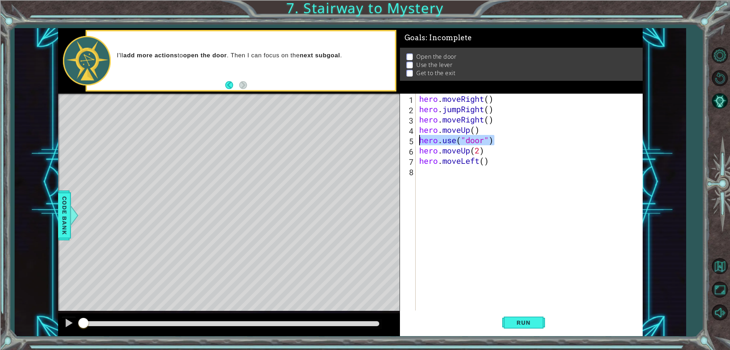
click at [418, 139] on div "hero . moveRight ( ) hero . jumpRight ( ) hero . moveRight ( ) hero . moveUp ( …" at bounding box center [531, 213] width 226 height 238
click at [433, 176] on div "hero . moveRight ( ) hero . jumpRight ( ) hero . moveRight ( ) hero . moveUp ( …" at bounding box center [531, 213] width 226 height 238
paste textarea "hero.use("door")"
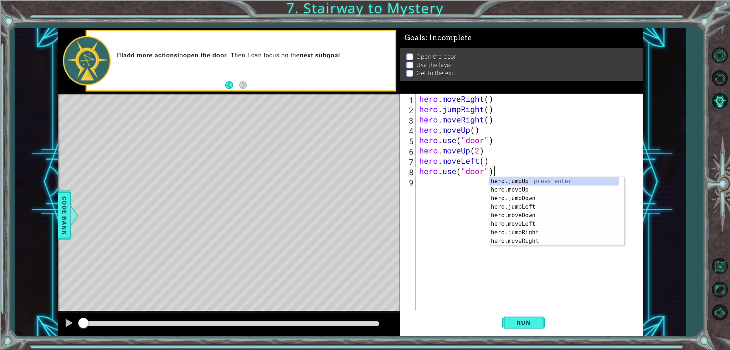
click at [471, 169] on div "hero . moveRight ( ) hero . jumpRight ( ) hero . moveRight ( ) hero . moveUp ( …" at bounding box center [531, 213] width 226 height 238
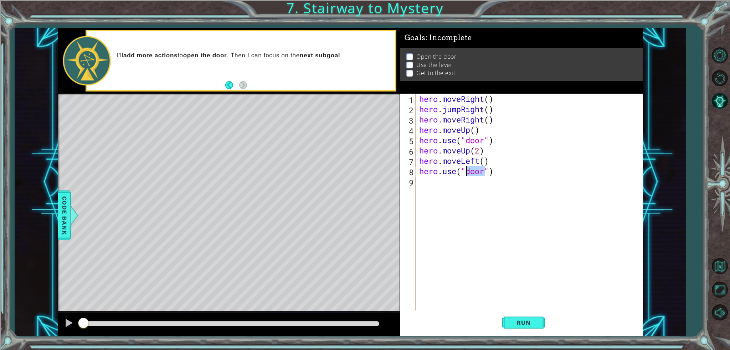
click at [471, 169] on div "hero . moveRight ( ) hero . jumpRight ( ) hero . moveRight ( ) hero . moveUp ( …" at bounding box center [531, 213] width 226 height 238
drag, startPoint x: 489, startPoint y: 160, endPoint x: 418, endPoint y: 158, distance: 71.3
click at [418, 158] on div "hero . moveRight ( ) hero . jumpRight ( ) hero . moveRight ( ) hero . moveUp ( …" at bounding box center [531, 213] width 226 height 238
type textarea "hero.moveLeft()"
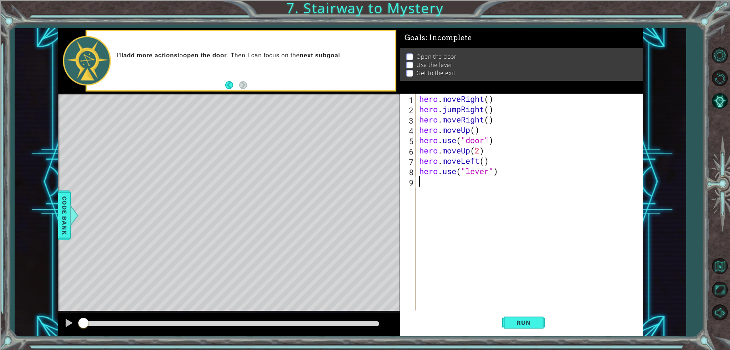
click at [427, 183] on div "hero . moveRight ( ) hero . jumpRight ( ) hero . moveRight ( ) hero . moveUp ( …" at bounding box center [531, 213] width 226 height 238
paste textarea "hero.moveLeft()"
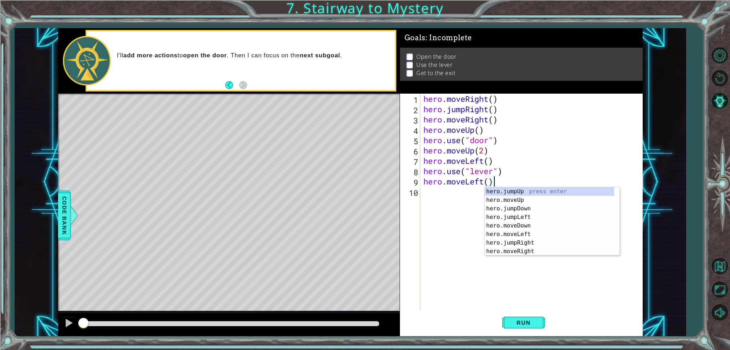
click at [489, 184] on div "hero . moveRight ( ) hero . jumpRight ( ) hero . moveRight ( ) hero . moveUp ( …" at bounding box center [533, 213] width 222 height 238
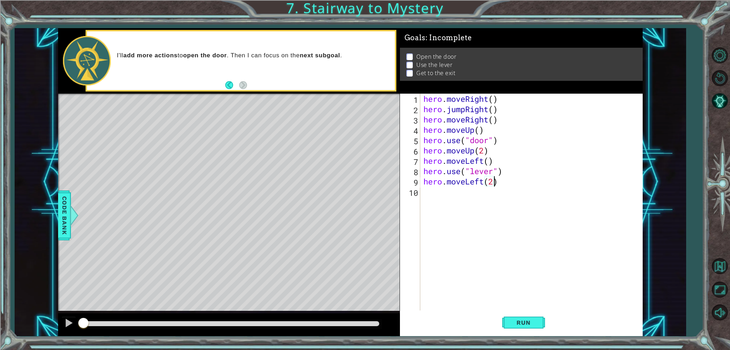
scroll to position [0, 3]
drag, startPoint x: 507, startPoint y: 111, endPoint x: 422, endPoint y: 111, distance: 84.5
click at [422, 111] on div "hero . moveRight ( ) hero . jumpRight ( ) hero . moveRight ( ) hero . moveUp ( …" at bounding box center [533, 213] width 222 height 238
type textarea "hero.jumpRight()"
click at [450, 191] on div "hero . moveRight ( ) hero . jumpRight ( ) hero . moveRight ( ) hero . moveUp ( …" at bounding box center [533, 213] width 222 height 238
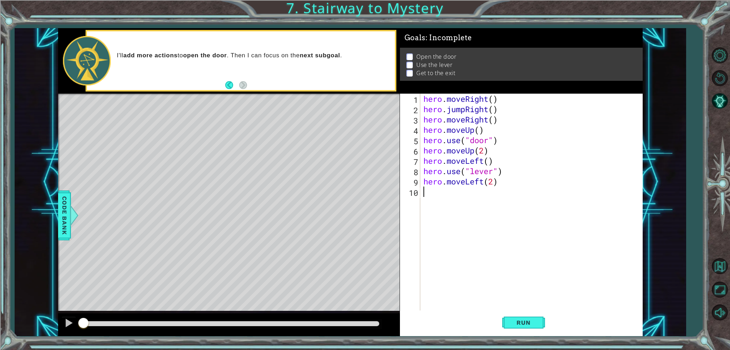
scroll to position [0, 0]
paste textarea "hero.jumpRight()"
click at [477, 194] on div "hero . moveRight ( ) hero . jumpRight ( ) hero . moveRight ( ) hero . moveUp ( …" at bounding box center [533, 213] width 222 height 238
click at [475, 194] on div "hero . moveRight ( ) hero . jumpRight ( ) hero . moveRight ( ) hero . moveUp ( …" at bounding box center [531, 202] width 218 height 217
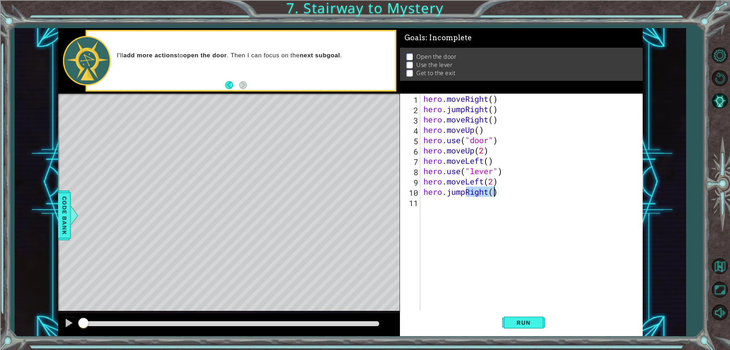
drag, startPoint x: 467, startPoint y: 192, endPoint x: 492, endPoint y: 190, distance: 25.4
click at [492, 190] on div "hero . moveRight ( ) hero . jumpRight ( ) hero . moveRight ( ) hero . moveUp ( …" at bounding box center [533, 213] width 222 height 238
click at [484, 191] on div "hero . moveRight ( ) hero . jumpRight ( ) hero . moveRight ( ) hero . moveUp ( …" at bounding box center [531, 202] width 218 height 217
drag, startPoint x: 491, startPoint y: 192, endPoint x: 446, endPoint y: 193, distance: 44.2
click at [446, 193] on div "hero . moveRight ( ) hero . jumpRight ( ) hero . moveRight ( ) hero . moveUp ( …" at bounding box center [533, 213] width 222 height 238
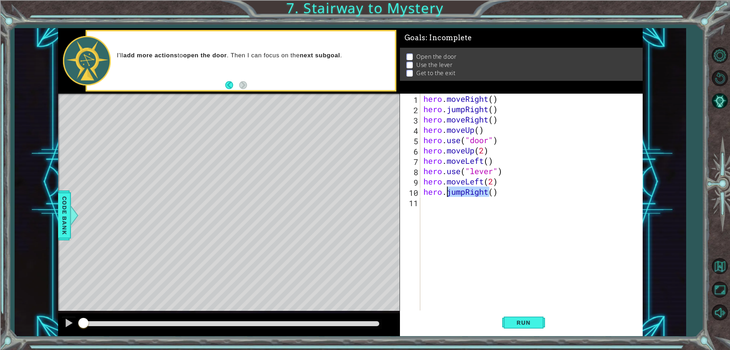
click at [470, 193] on div "hero . moveRight ( ) hero . jumpRight ( ) hero . moveRight ( ) hero . moveUp ( …" at bounding box center [531, 202] width 218 height 217
drag, startPoint x: 465, startPoint y: 193, endPoint x: 488, endPoint y: 189, distance: 23.0
click at [488, 189] on div "hero . moveRight ( ) hero . jumpRight ( ) hero . moveRight ( ) hero . moveUp ( …" at bounding box center [533, 213] width 222 height 238
drag, startPoint x: 465, startPoint y: 183, endPoint x: 446, endPoint y: 185, distance: 18.8
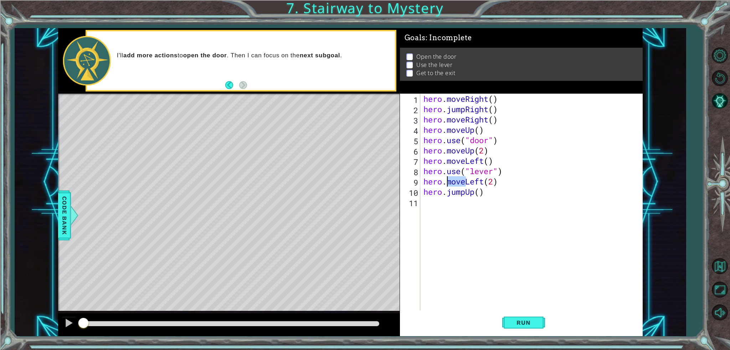
click at [446, 185] on div "hero . moveRight ( ) hero . jumpRight ( ) hero . moveRight ( ) hero . moveUp ( …" at bounding box center [533, 213] width 222 height 238
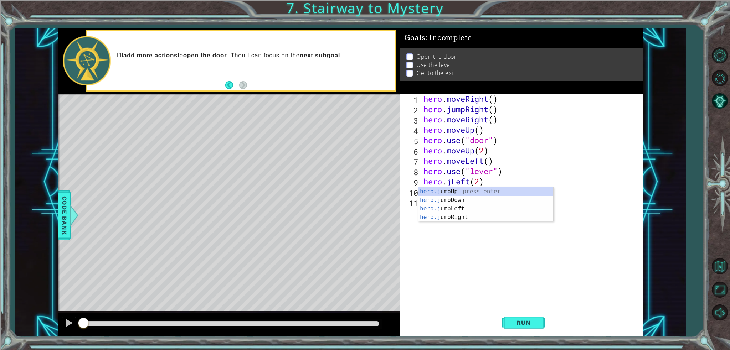
scroll to position [0, 1]
click at [494, 182] on div "hero . moveRight ( ) hero . jumpRight ( ) hero . moveRight ( ) hero . moveUp ( …" at bounding box center [533, 213] width 222 height 238
type textarea "hero.jumpLeft()"
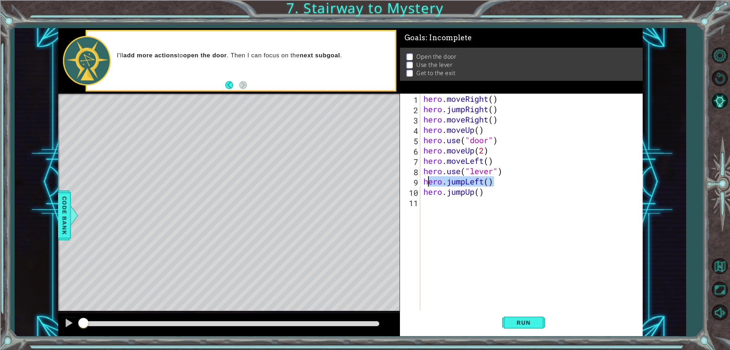
drag, startPoint x: 505, startPoint y: 181, endPoint x: 443, endPoint y: 161, distance: 65.7
click at [426, 179] on div "hero . moveRight ( ) hero . jumpRight ( ) hero . moveRight ( ) hero . moveUp ( …" at bounding box center [533, 213] width 222 height 238
click at [469, 216] on div "hero . moveRight ( ) hero . jumpRight ( ) hero . moveRight ( ) hero . moveUp ( …" at bounding box center [533, 213] width 222 height 238
paste textarea "hero.jumpRight()"
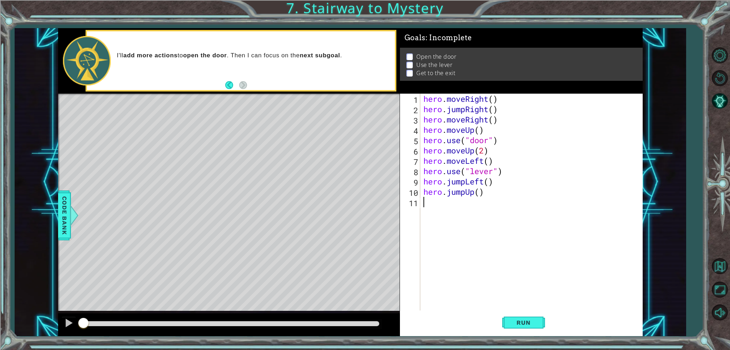
type textarea "hero.jumpRight()"
click at [541, 318] on button "Run" at bounding box center [523, 323] width 43 height 24
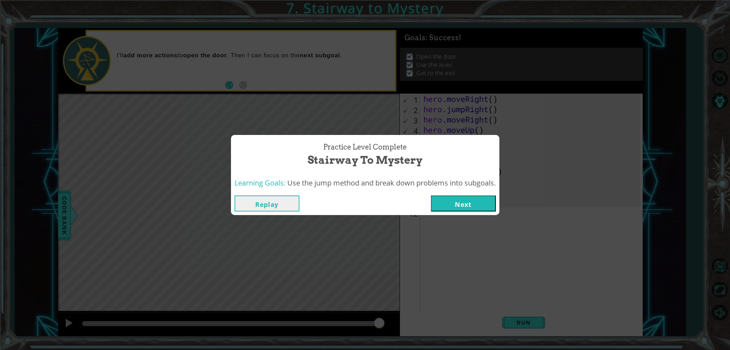
click at [468, 203] on button "Next" at bounding box center [463, 204] width 65 height 16
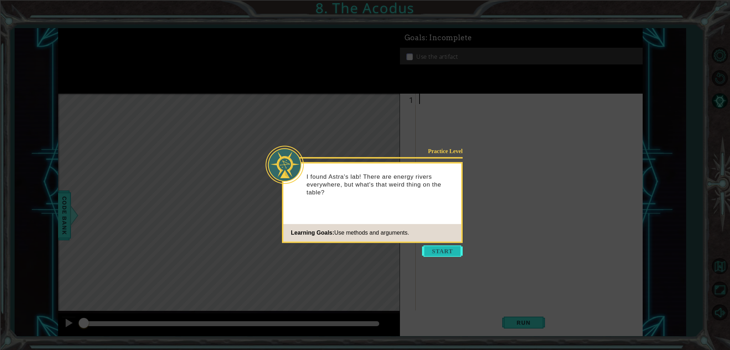
click at [445, 248] on button "Start" at bounding box center [442, 251] width 41 height 11
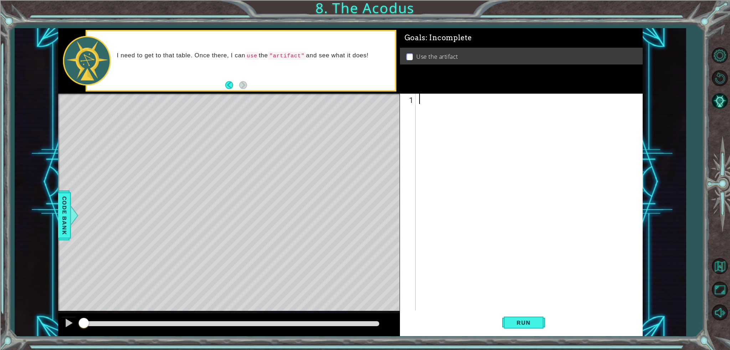
click at [368, 245] on div "Level Map" at bounding box center [222, 199] width 329 height 210
click at [426, 106] on div at bounding box center [531, 213] width 226 height 238
type textarea "hero.jumpLeft()"
click at [524, 318] on button "Run" at bounding box center [523, 323] width 43 height 24
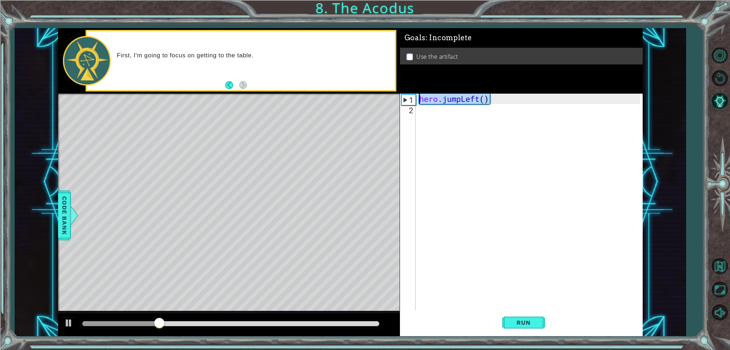
drag, startPoint x: 503, startPoint y: 102, endPoint x: 419, endPoint y: 99, distance: 84.2
click at [420, 101] on div "hero . jumpLeft ( )" at bounding box center [531, 213] width 226 height 238
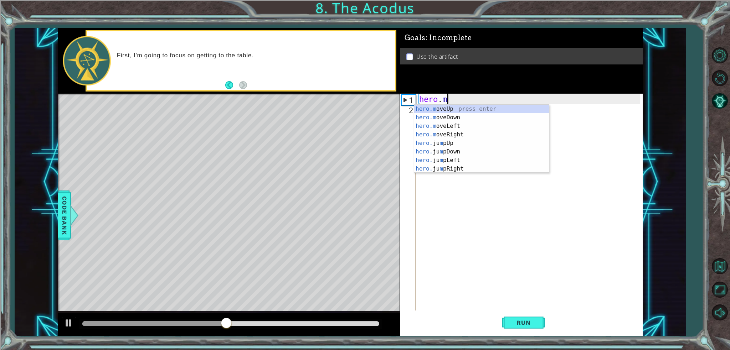
scroll to position [0, 1]
click at [452, 110] on div "hero.m oveUp press enter hero.m oveDown press enter hero.m oveLeft press enter …" at bounding box center [481, 148] width 135 height 86
type textarea "hero.moveUp(1)"
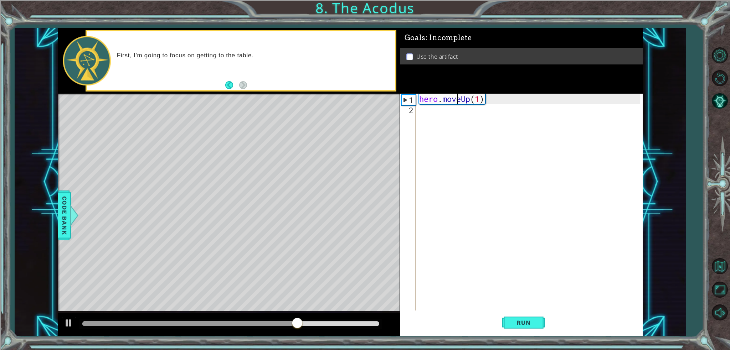
click at [457, 99] on div "hero . moveUp ( 1 )" at bounding box center [531, 213] width 226 height 238
drag, startPoint x: 460, startPoint y: 101, endPoint x: 452, endPoint y: 100, distance: 8.6
click at [452, 100] on div "hero . moveUp ( 1 )" at bounding box center [531, 213] width 226 height 238
click at [481, 118] on div "hero . moveUp ( 1 )" at bounding box center [531, 213] width 226 height 238
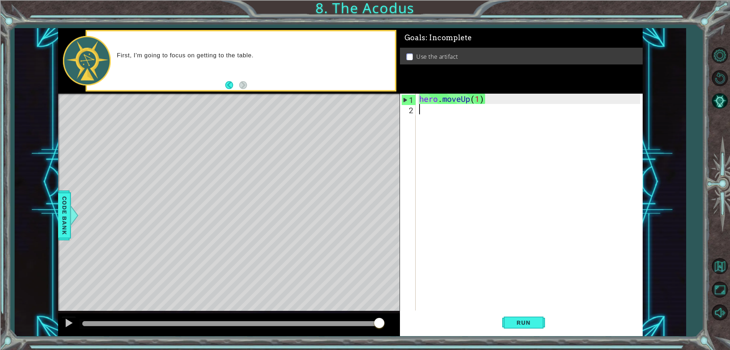
click at [479, 98] on div "hero . moveUp ( 1 )" at bounding box center [531, 213] width 226 height 238
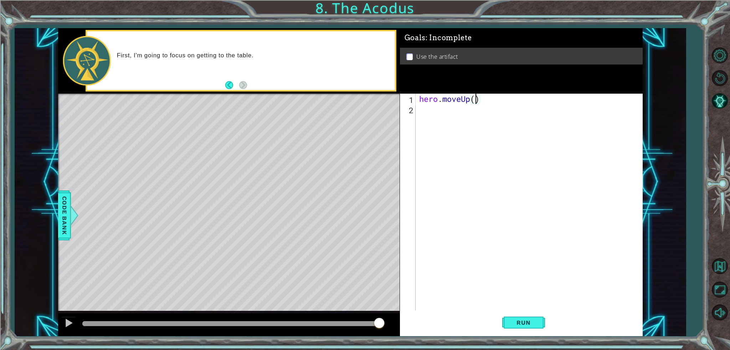
scroll to position [0, 2]
type textarea "hero.moveUp(2)"
click at [473, 112] on div "hero . moveUp ( 2 )" at bounding box center [531, 213] width 226 height 238
click at [399, 99] on div "1 ההההההההההההההההההההההההההההההההההההההההההההההההההההההההההההההההההההההההההההה…" at bounding box center [350, 182] width 585 height 308
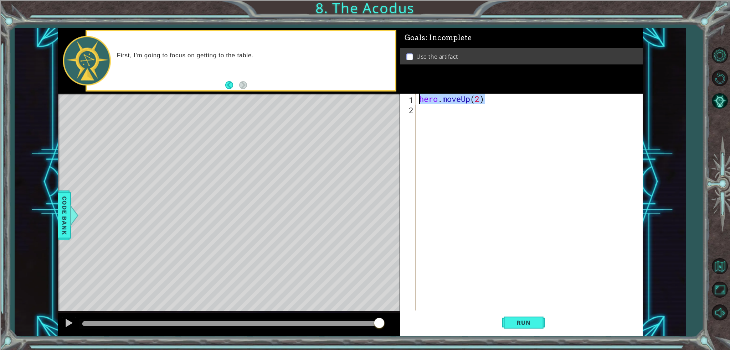
type textarea "hero.moveUp(2)"
click at [429, 112] on div "hero . moveUp ( 2 )" at bounding box center [531, 213] width 226 height 238
paste textarea "hero.moveUp(2)"
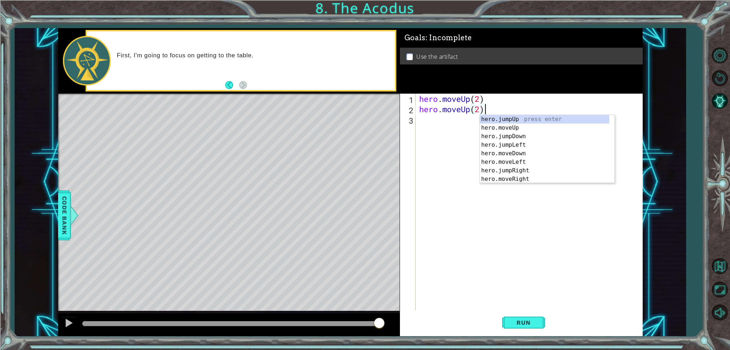
click at [469, 110] on div "hero . moveUp ( 2 ) hero . moveUp ( 2 )" at bounding box center [531, 213] width 226 height 238
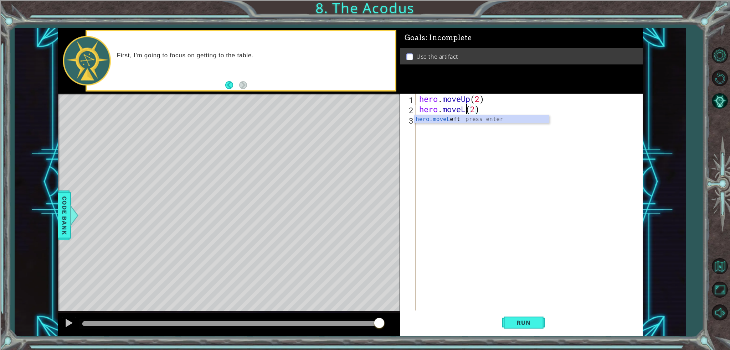
scroll to position [0, 2]
click at [488, 112] on div "hero . moveUp ( 2 ) hero . moveLeft ( 2 )" at bounding box center [531, 213] width 226 height 238
type textarea "hero.moveLeft()"
click at [490, 124] on div "hero . moveUp ( 2 ) hero . moveLeft ( )" at bounding box center [531, 213] width 226 height 238
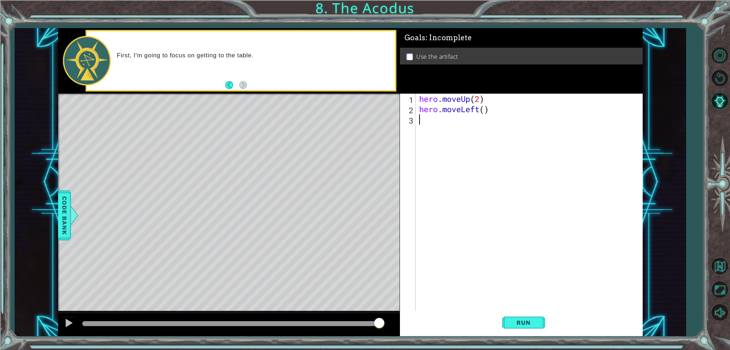
paste textarea "hero.moveUp(2)"
click at [469, 119] on div "hero . moveUp ( 2 ) hero . moveLeft ( ) hero . moveUp ( 2 )" at bounding box center [531, 213] width 226 height 238
type textarea "hero.moveDown(2)"
click at [508, 118] on div "hero . moveUp ( 2 ) hero . moveLeft ( ) hero . moveDown ( 2 )" at bounding box center [531, 213] width 226 height 238
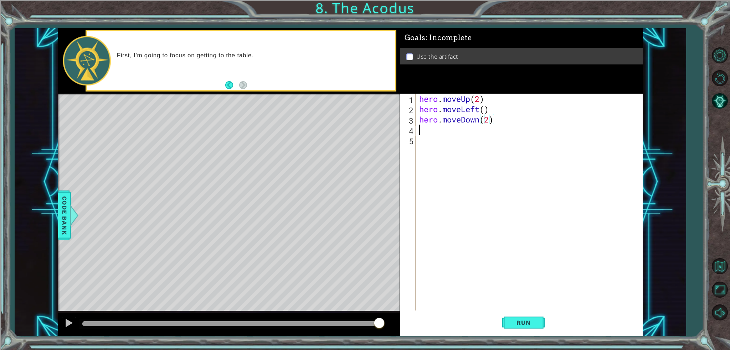
scroll to position [0, 0]
paste textarea "hero.moveUp(2)"
click at [460, 130] on div "hero . moveUp ( 2 ) hero . moveLeft ( ) hero . moveDown ( 2 ) hero . moveUp ( 2…" at bounding box center [531, 213] width 226 height 238
click at [492, 132] on div "hero . moveUp ( 2 ) hero . moveLeft ( ) hero . moveDown ( 2 ) hero . jumpLeft (…" at bounding box center [531, 213] width 226 height 238
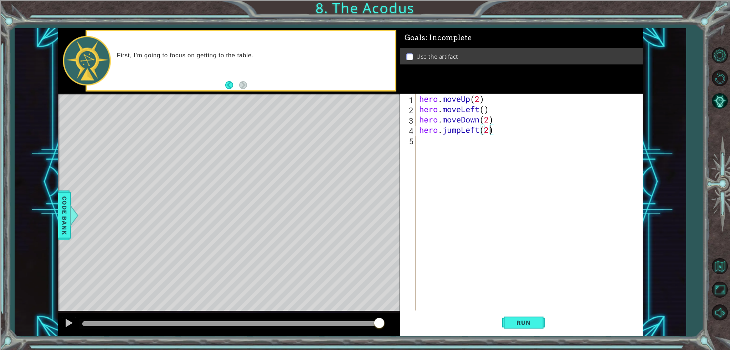
type textarea "hero.jumpLeft()"
click at [455, 144] on div "hero . moveUp ( 2 ) hero . moveLeft ( ) hero . moveDown ( 2 ) hero . jumpLeft (…" at bounding box center [531, 213] width 226 height 238
paste textarea "hero.moveUp(2)"
type textarea "hero.moveUp(2)"
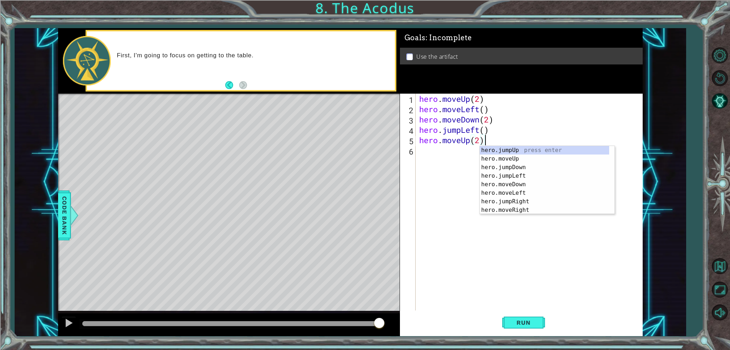
click at [440, 154] on div "hero . moveUp ( 2 ) hero . moveLeft ( ) hero . moveDown ( 2 ) hero . jumpLeft (…" at bounding box center [531, 213] width 226 height 238
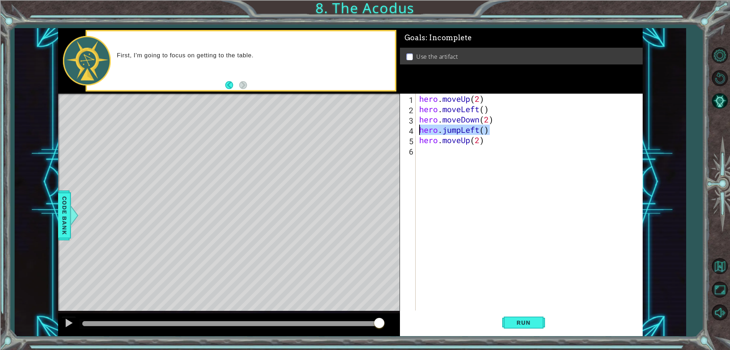
drag, startPoint x: 509, startPoint y: 127, endPoint x: 412, endPoint y: 128, distance: 97.3
click at [412, 128] on div "1 2 3 4 5 6 hero . moveUp ( 2 ) hero . moveLeft ( ) hero . moveDown ( 2 ) hero …" at bounding box center [520, 202] width 240 height 217
type textarea "hero.jumpLeft()"
click at [429, 150] on div "hero . moveUp ( 2 ) hero . moveLeft ( ) hero . moveDown ( 2 ) hero . jumpLeft (…" at bounding box center [531, 213] width 226 height 238
paste textarea "hero.jumpLeft()"
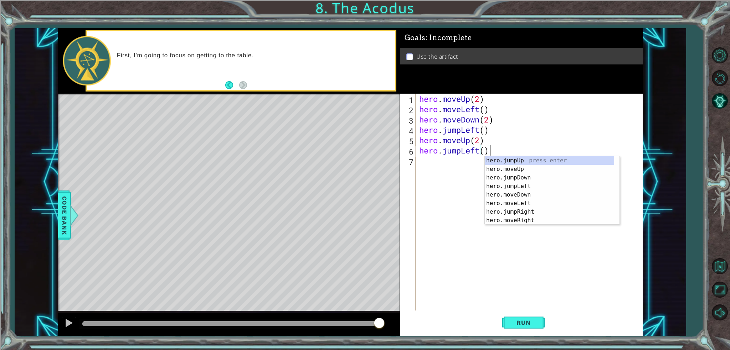
click at [460, 153] on div "hero . moveUp ( 2 ) hero . moveLeft ( ) hero . moveDown ( 2 ) hero . jumpLeft (…" at bounding box center [531, 213] width 226 height 238
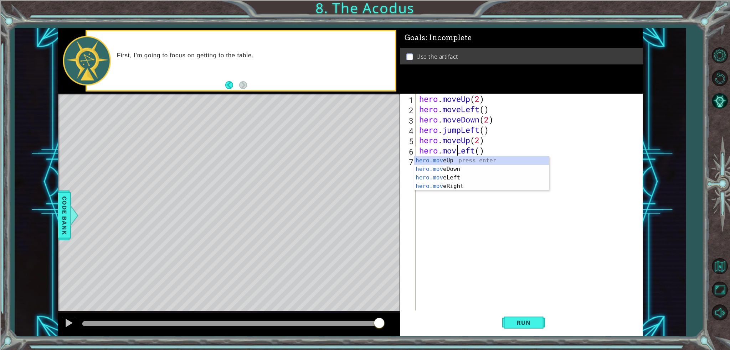
scroll to position [0, 1]
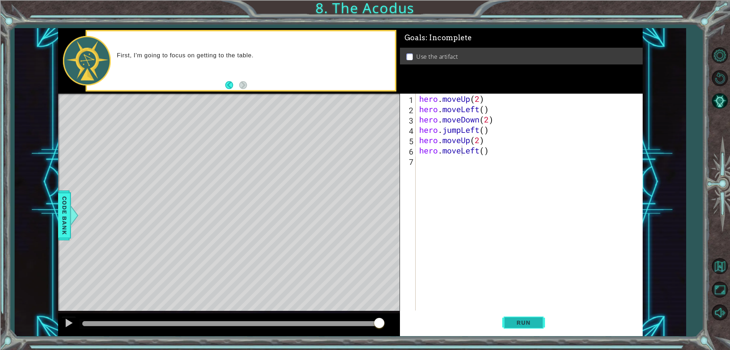
click at [526, 321] on span "Run" at bounding box center [523, 322] width 28 height 7
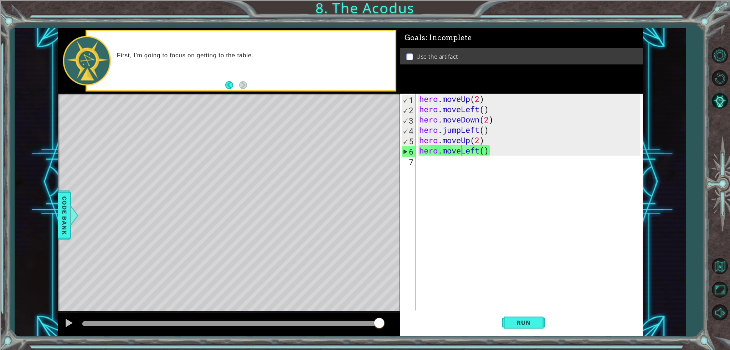
drag, startPoint x: 128, startPoint y: 324, endPoint x: 399, endPoint y: 331, distance: 271.8
click at [399, 331] on div at bounding box center [229, 325] width 342 height 23
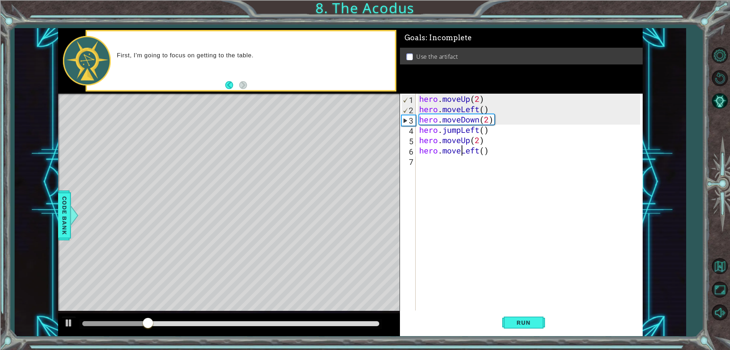
click at [478, 149] on div "hero . moveUp ( 2 ) hero . moveLeft ( ) hero . moveDown ( 2 ) hero . jumpLeft (…" at bounding box center [531, 213] width 226 height 238
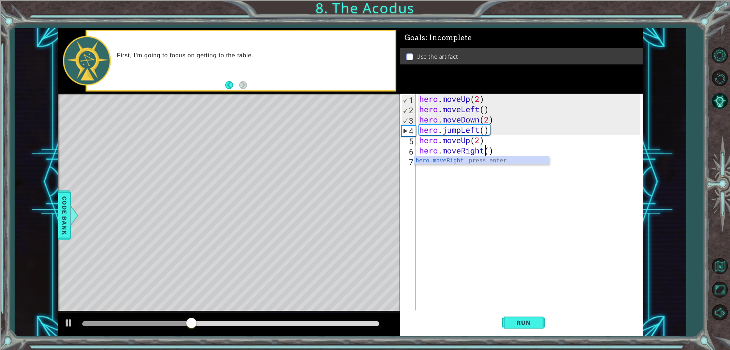
scroll to position [0, 3]
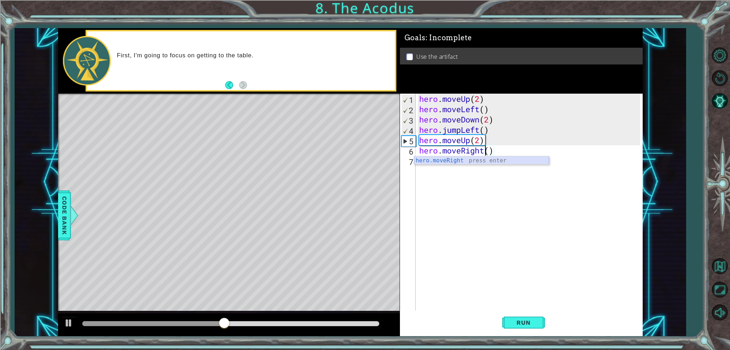
click at [486, 162] on div "hero.moveRight press enter" at bounding box center [481, 170] width 135 height 26
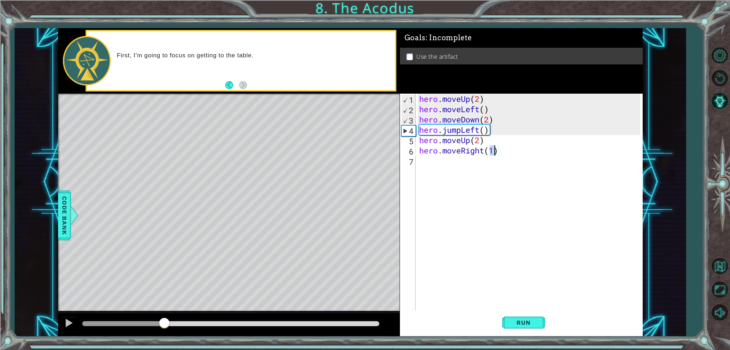
drag, startPoint x: 247, startPoint y: 323, endPoint x: 162, endPoint y: 321, distance: 85.2
click at [162, 321] on div at bounding box center [164, 324] width 13 height 13
type textarea "hero.moveRight(1)"
drag, startPoint x: 523, startPoint y: 316, endPoint x: 518, endPoint y: 322, distance: 7.3
click at [519, 321] on button "Run" at bounding box center [523, 323] width 43 height 24
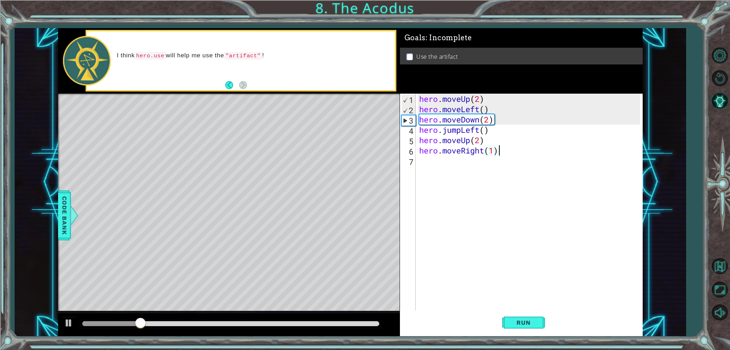
click at [505, 149] on div "hero . moveUp ( 2 ) hero . moveLeft ( ) hero . moveDown ( 2 ) hero . jumpLeft (…" at bounding box center [531, 213] width 226 height 238
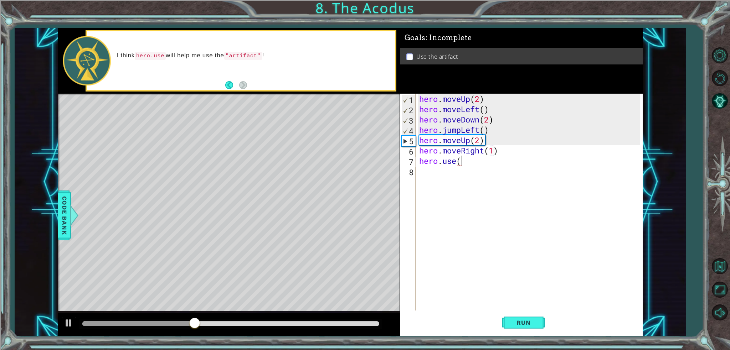
scroll to position [0, 1]
type textarea "hero.use()"
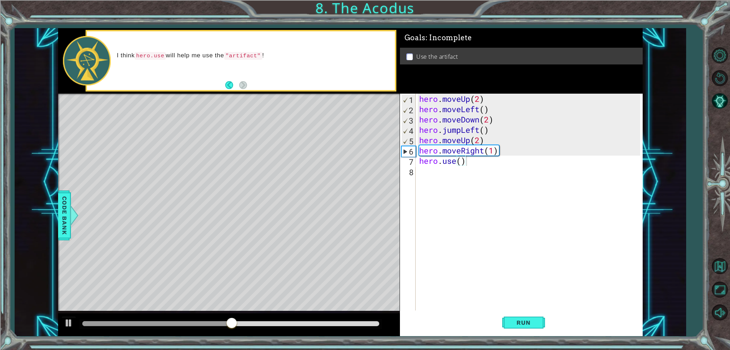
click at [519, 179] on div "hero . moveUp ( 2 ) hero . moveLeft ( ) hero . moveDown ( 2 ) hero . jumpLeft (…" at bounding box center [531, 213] width 226 height 238
click at [461, 164] on div "hero . moveUp ( 2 ) hero . moveLeft ( ) hero . moveDown ( 2 ) hero . jumpLeft (…" at bounding box center [531, 213] width 226 height 238
type textarea "hero.use("artifact")"
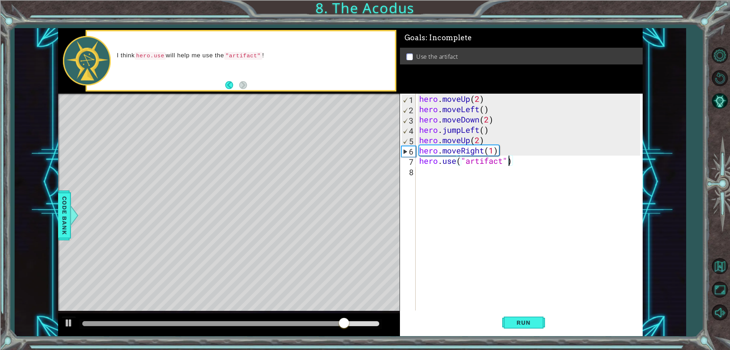
drag, startPoint x: 536, startPoint y: 322, endPoint x: 504, endPoint y: 342, distance: 38.0
click at [533, 323] on span "Run" at bounding box center [523, 322] width 28 height 7
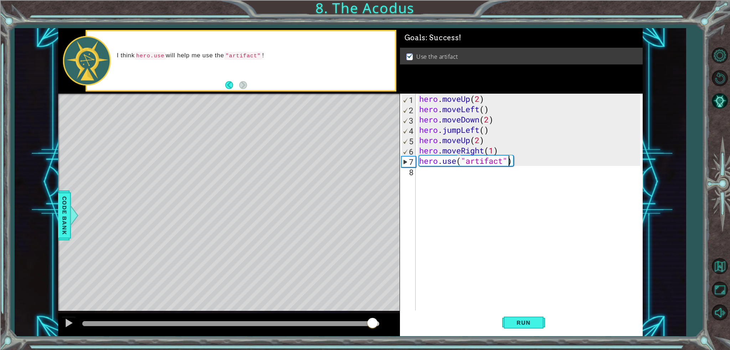
drag, startPoint x: 103, startPoint y: 325, endPoint x: 375, endPoint y: 317, distance: 271.5
click at [375, 317] on div at bounding box center [229, 325] width 342 height 23
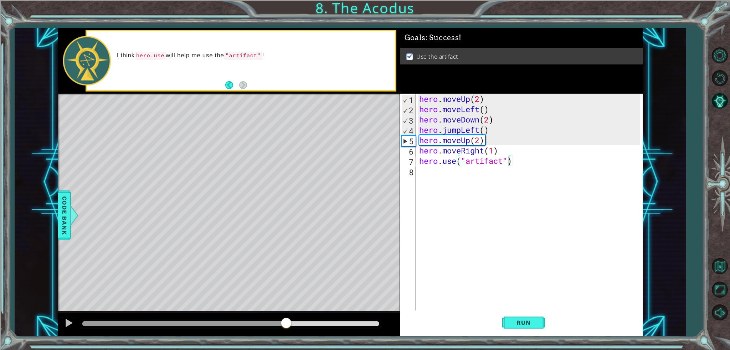
drag, startPoint x: 134, startPoint y: 328, endPoint x: 287, endPoint y: 322, distance: 153.4
click at [287, 322] on div at bounding box center [286, 324] width 13 height 13
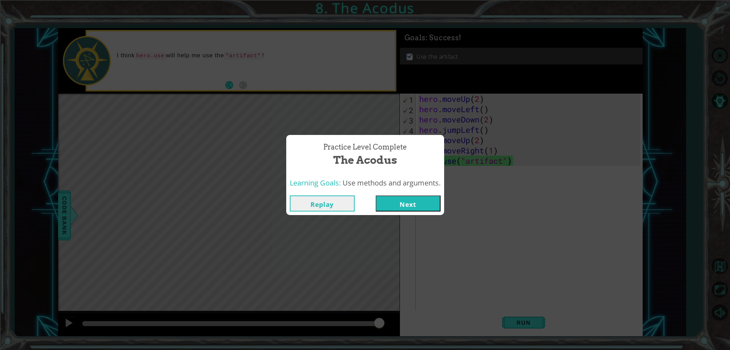
click at [386, 204] on button "Next" at bounding box center [408, 204] width 65 height 16
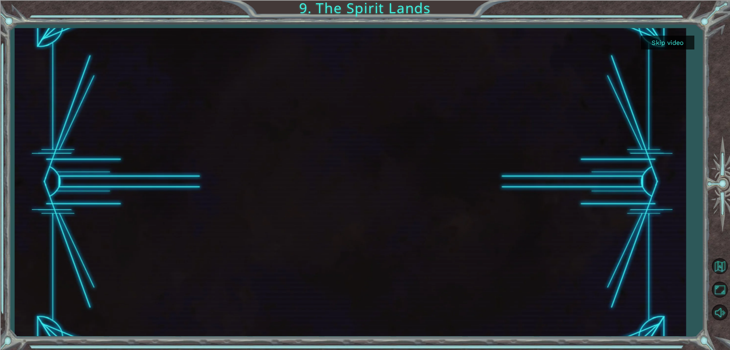
click at [668, 39] on button "Skip video" at bounding box center [667, 43] width 53 height 14
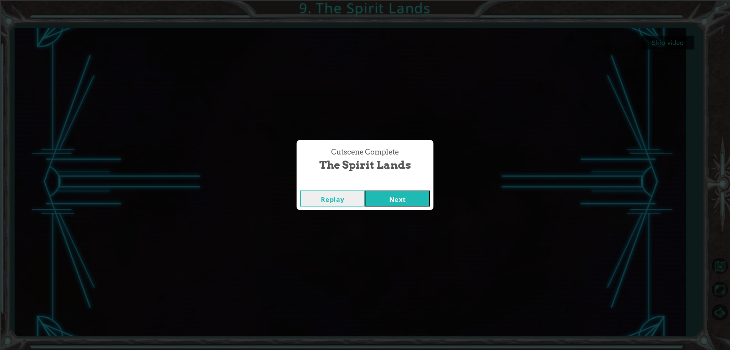
click at [388, 194] on button "Next" at bounding box center [397, 199] width 65 height 16
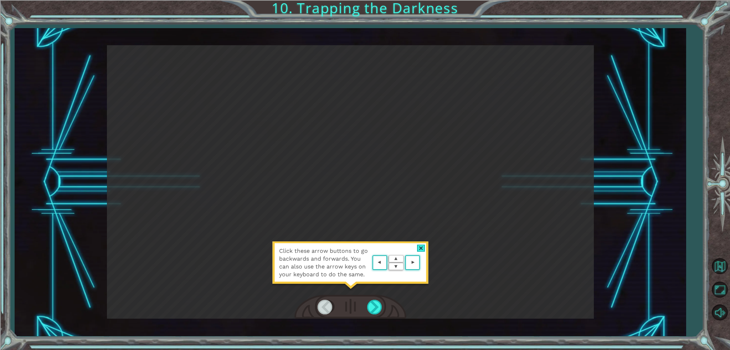
click at [359, 291] on div "Click these arrow buttons to go backwards and forwards. You can also use the ar…" at bounding box center [350, 267] width 157 height 50
